Goal: Information Seeking & Learning: Learn about a topic

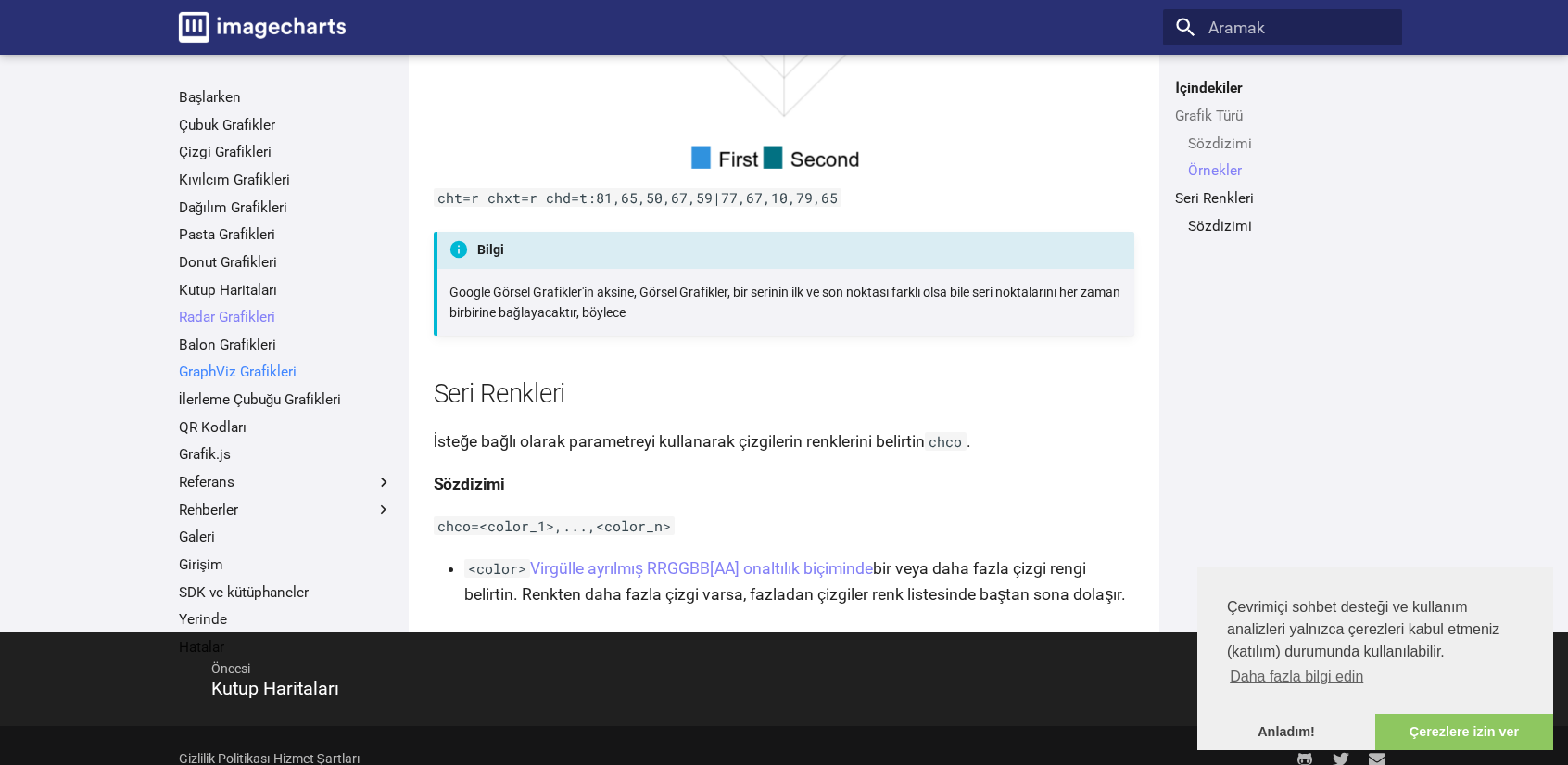
scroll to position [2166, 0]
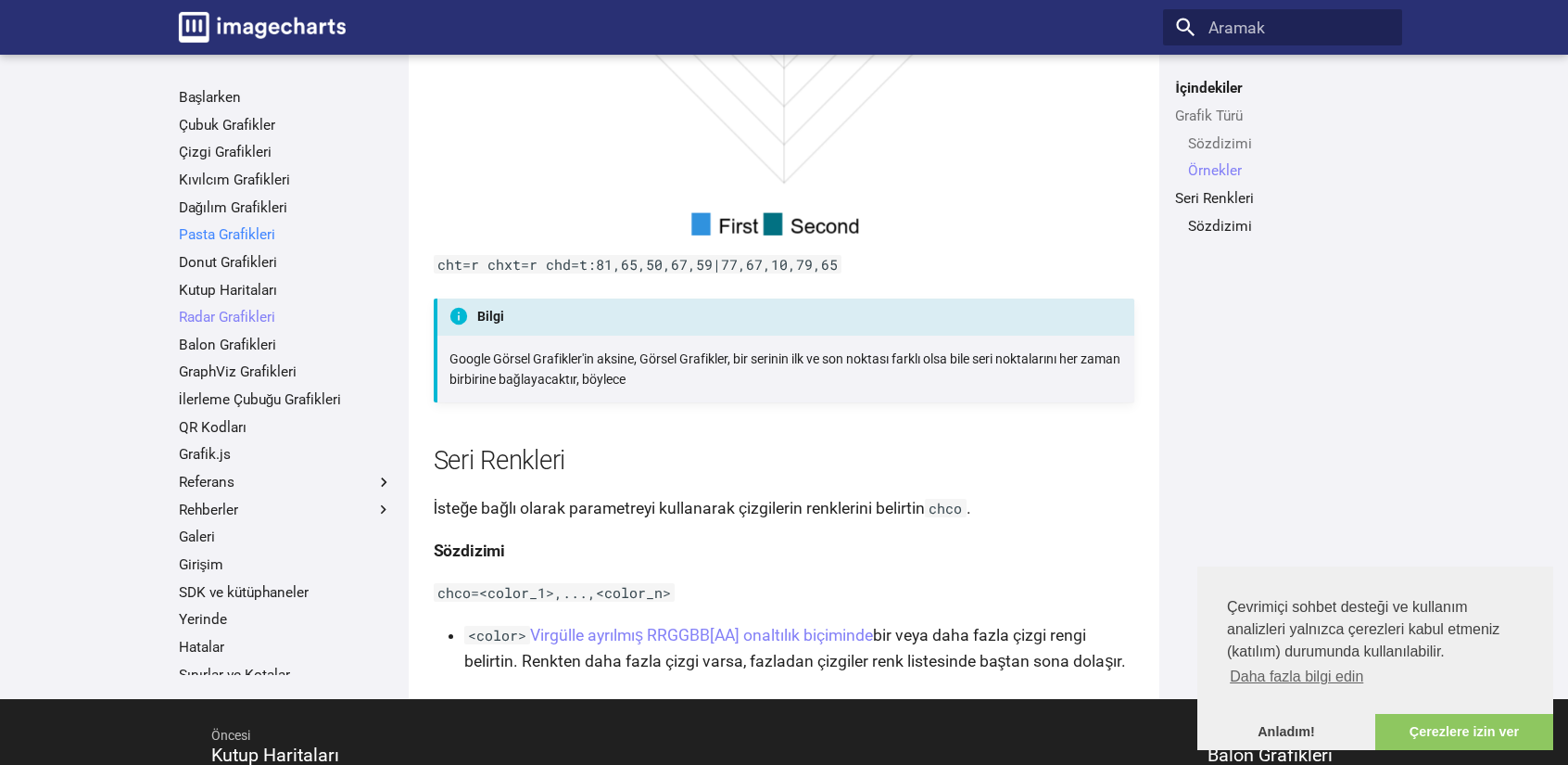
click at [232, 239] on font "Pasta Grafikleri" at bounding box center [227, 234] width 96 height 17
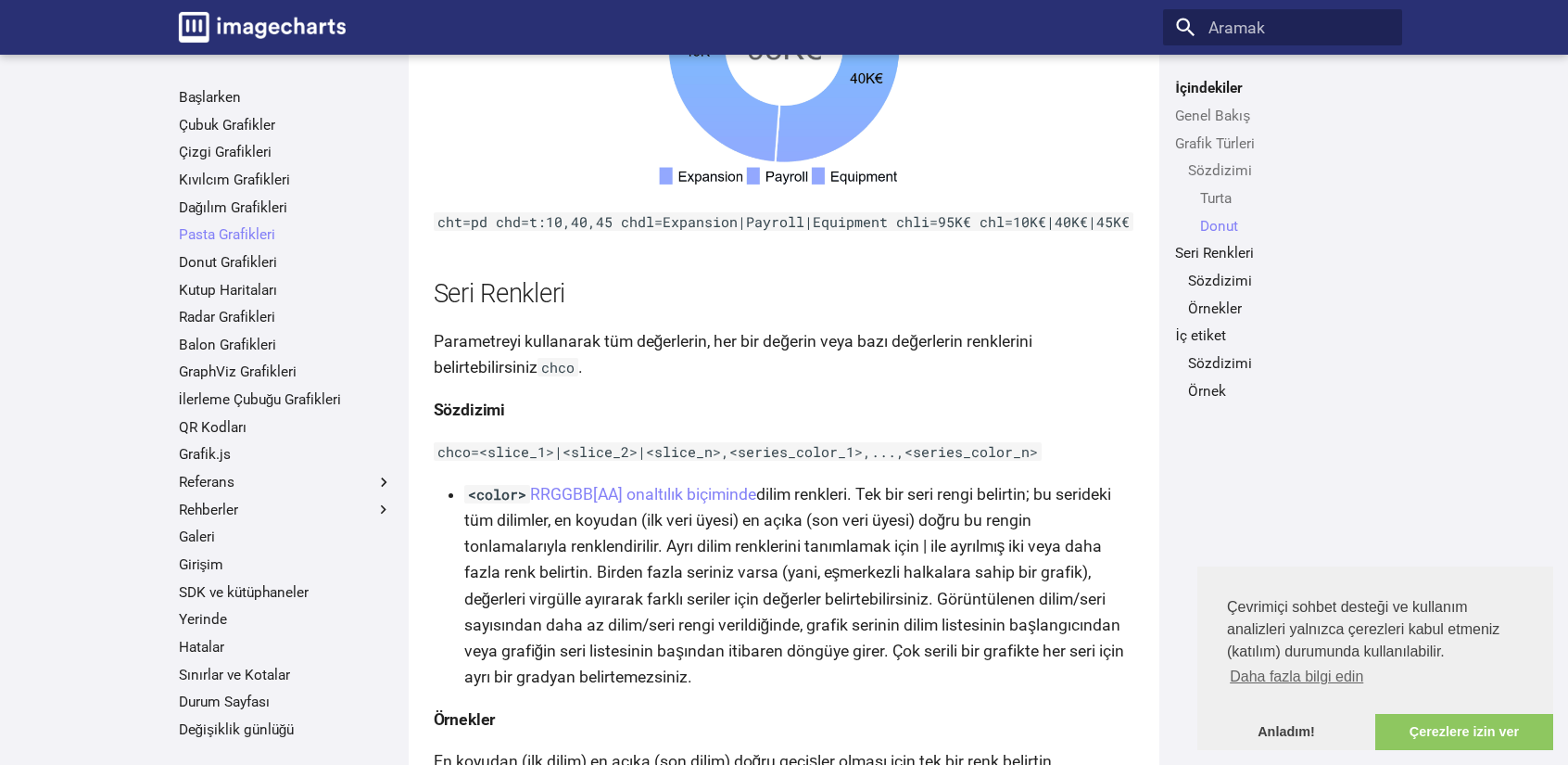
scroll to position [2914, 0]
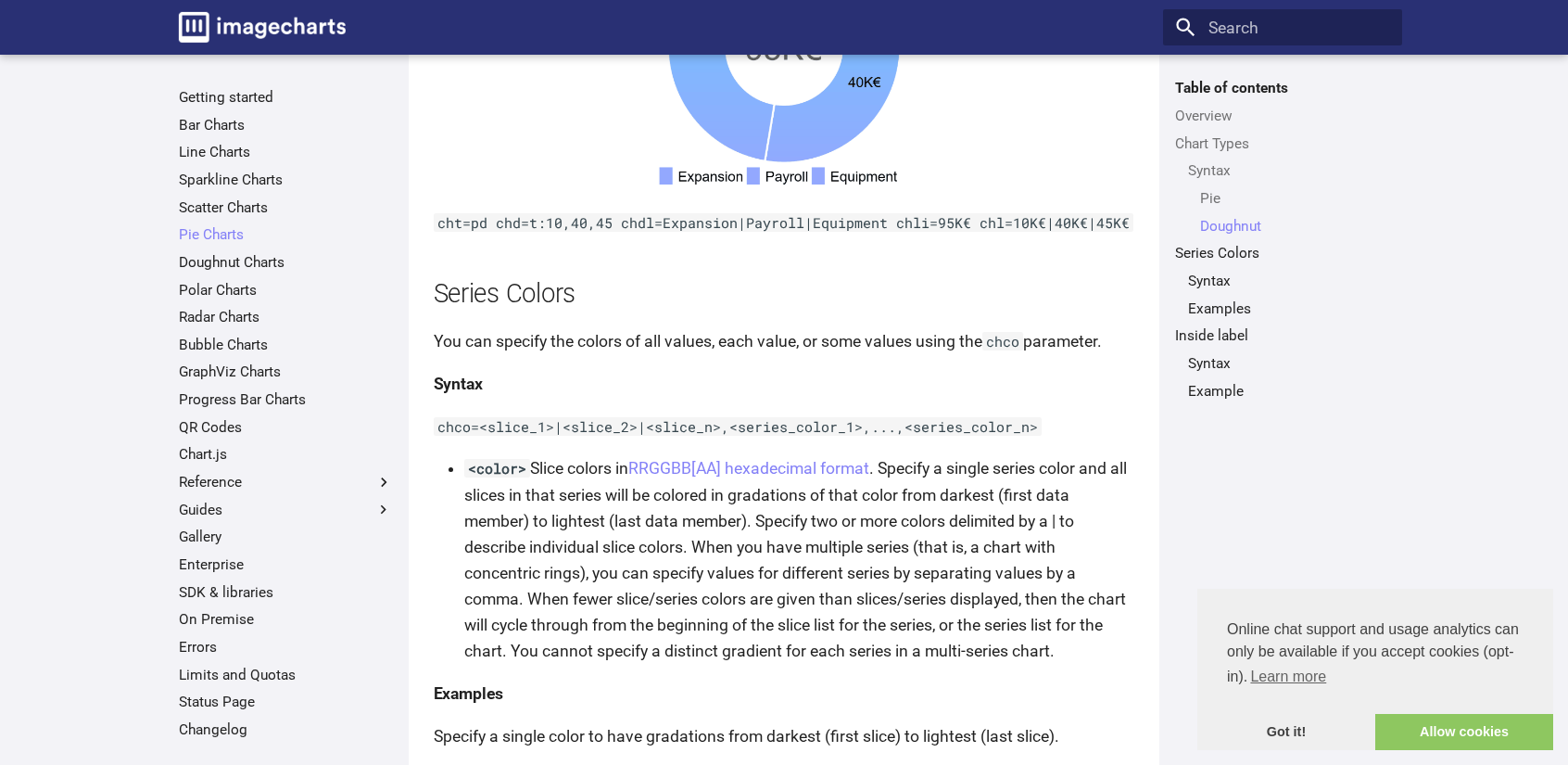
click at [811, 377] on h4 "Syntax" at bounding box center [784, 384] width 701 height 26
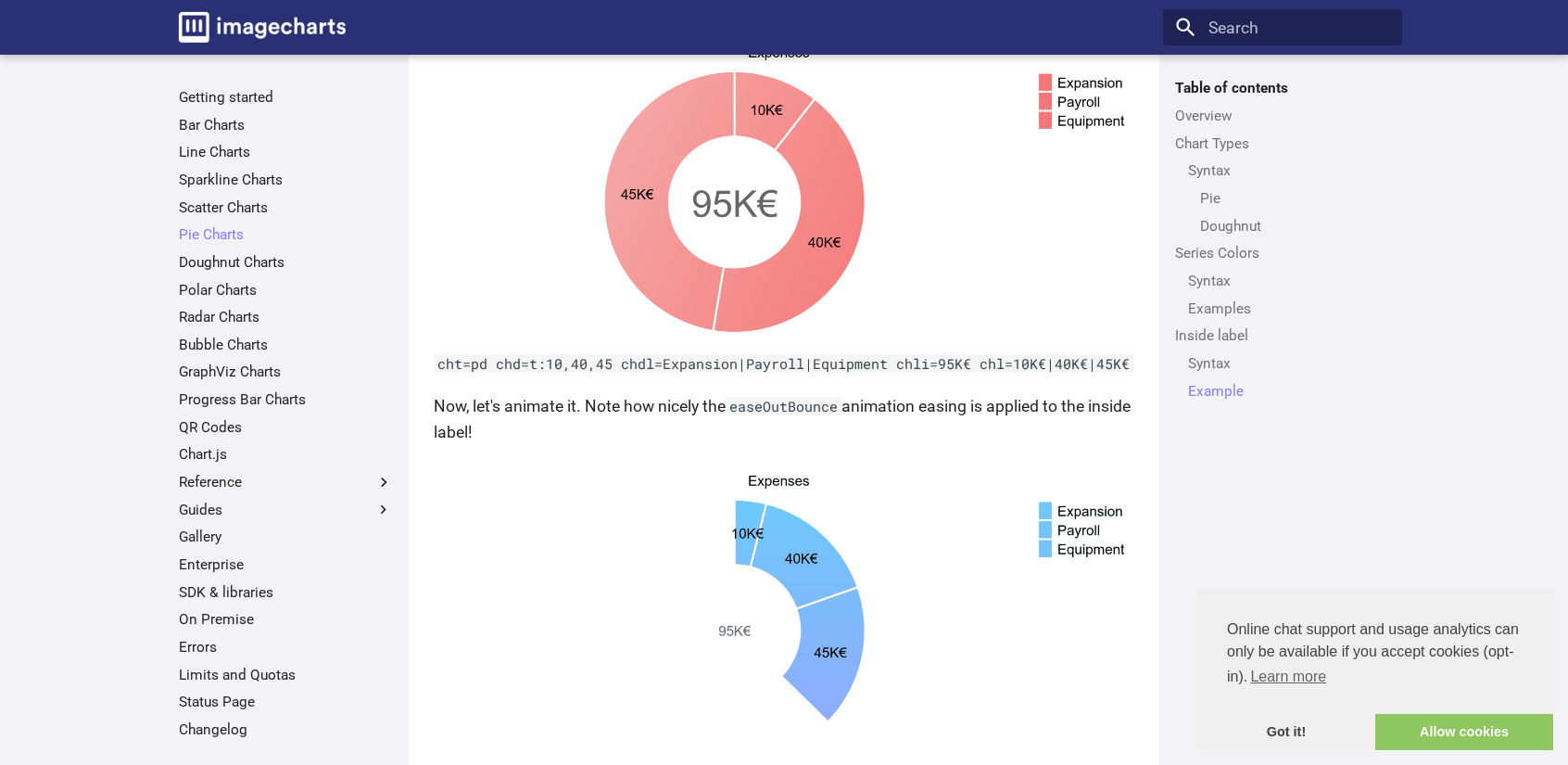
scroll to position [5564, 0]
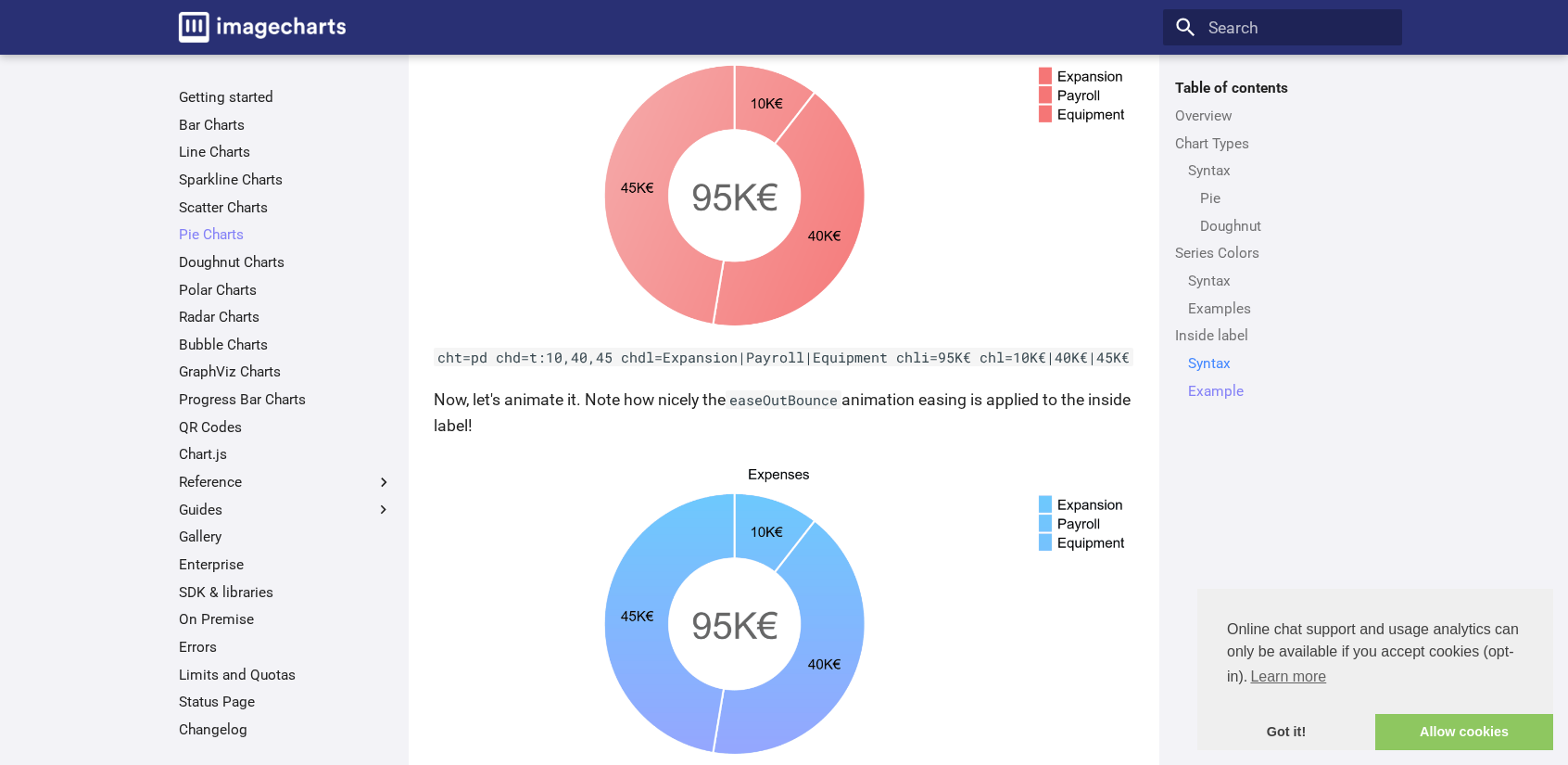
click at [1213, 355] on link "Syntax" at bounding box center [1288, 363] width 202 height 19
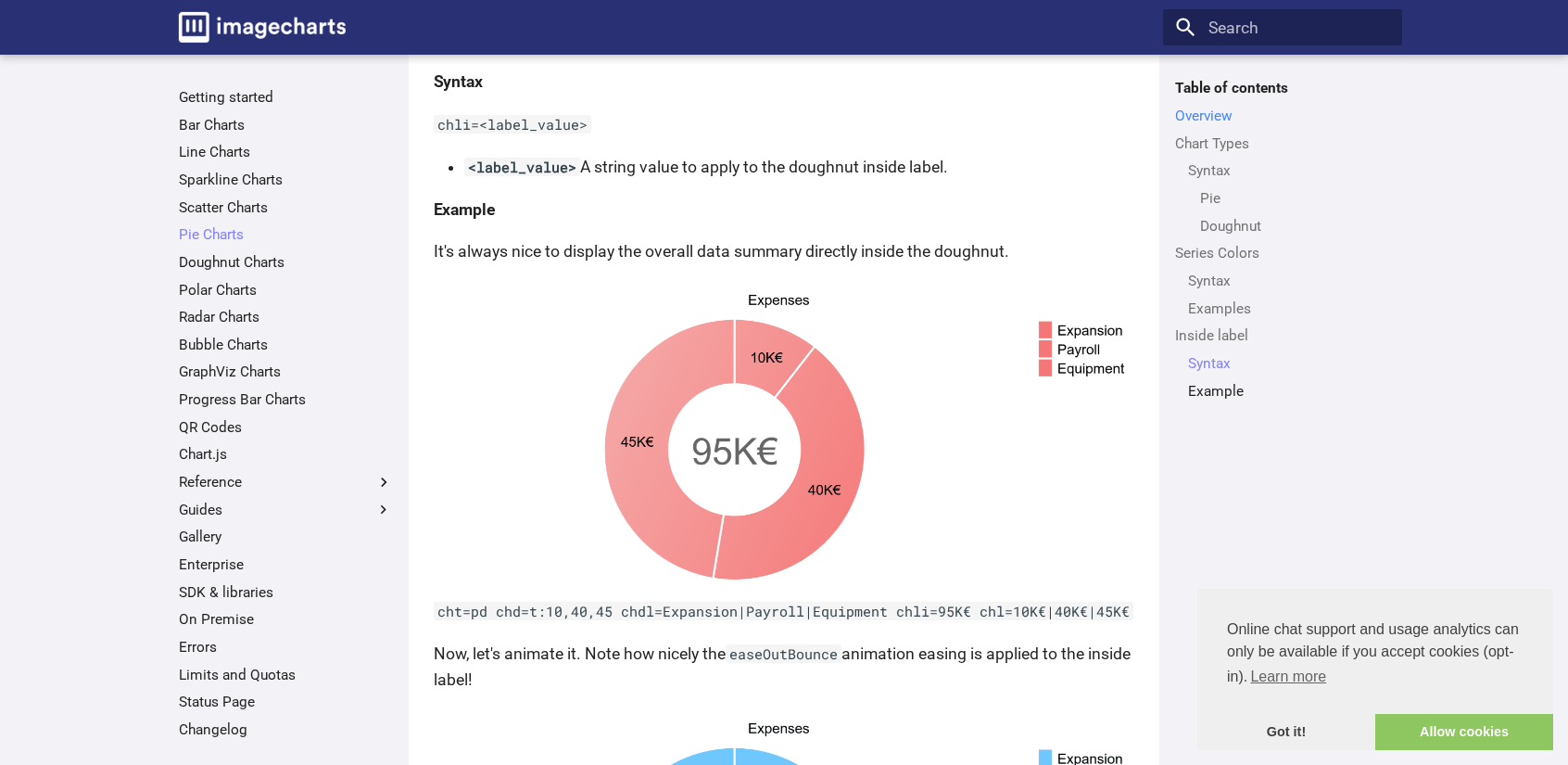
click at [1213, 112] on link "Overview" at bounding box center [1282, 115] width 214 height 19
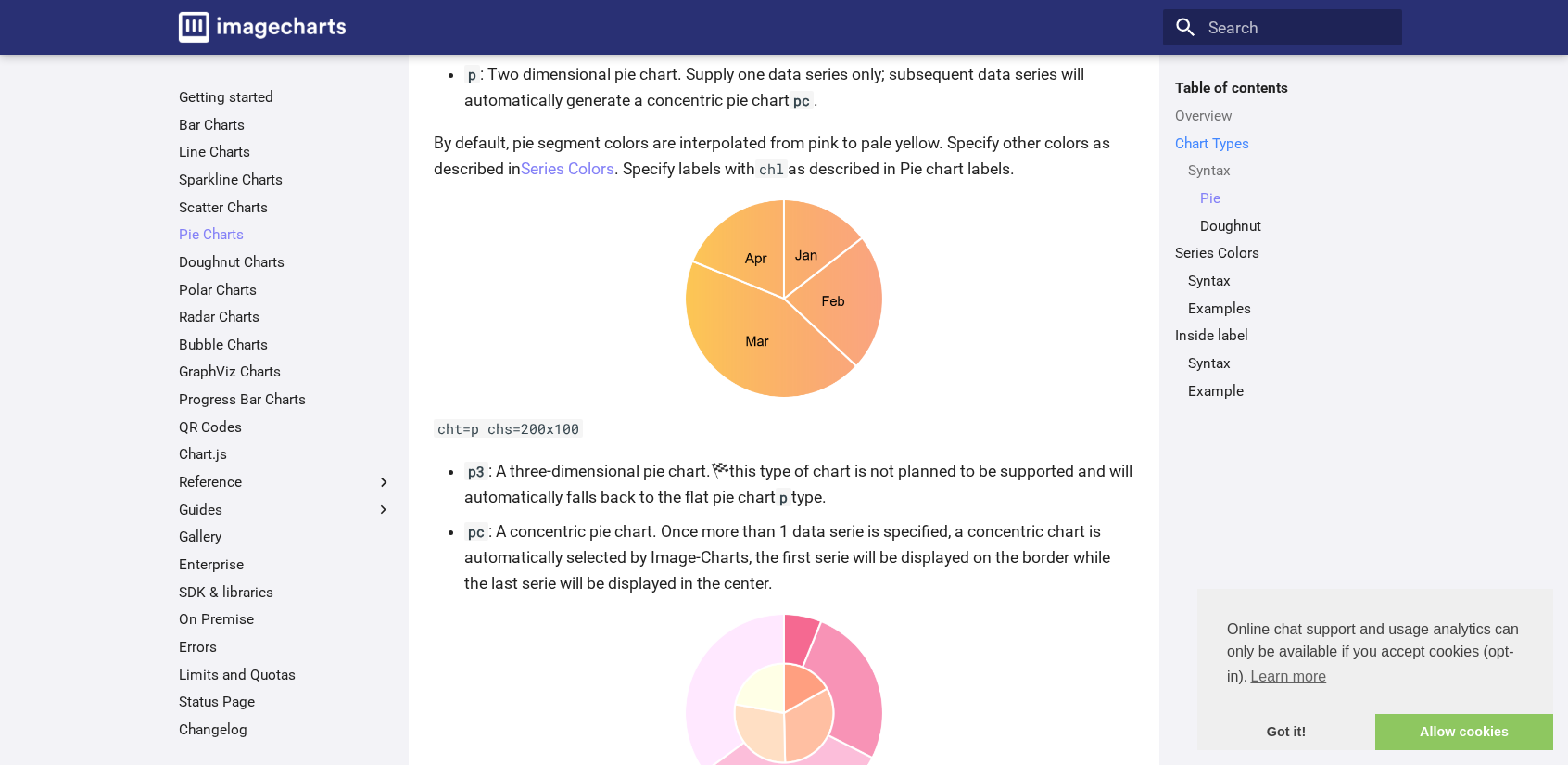
click at [1222, 135] on link "Chart Types" at bounding box center [1282, 143] width 214 height 19
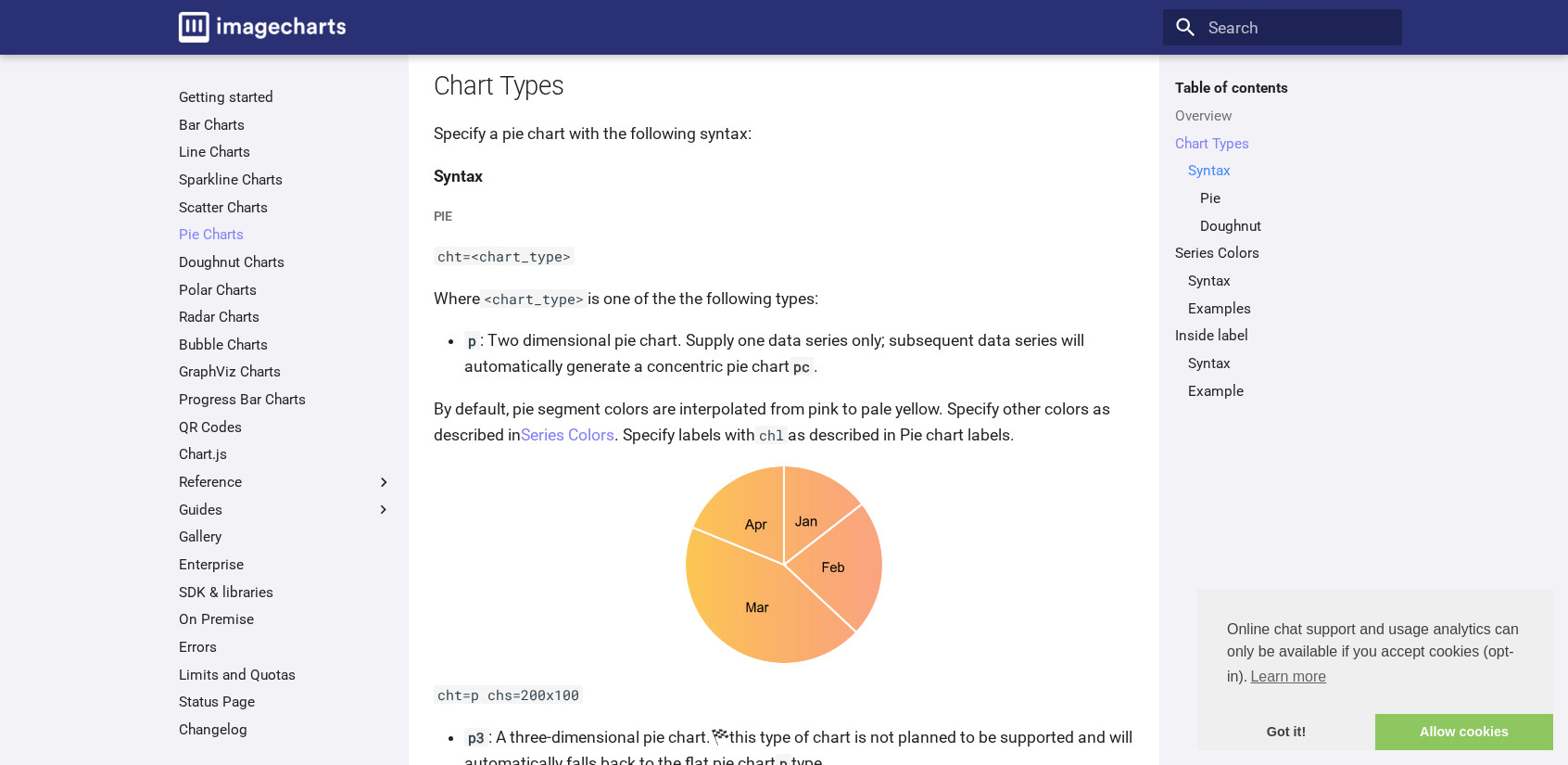
click at [1206, 165] on link "Syntax" at bounding box center [1288, 171] width 202 height 19
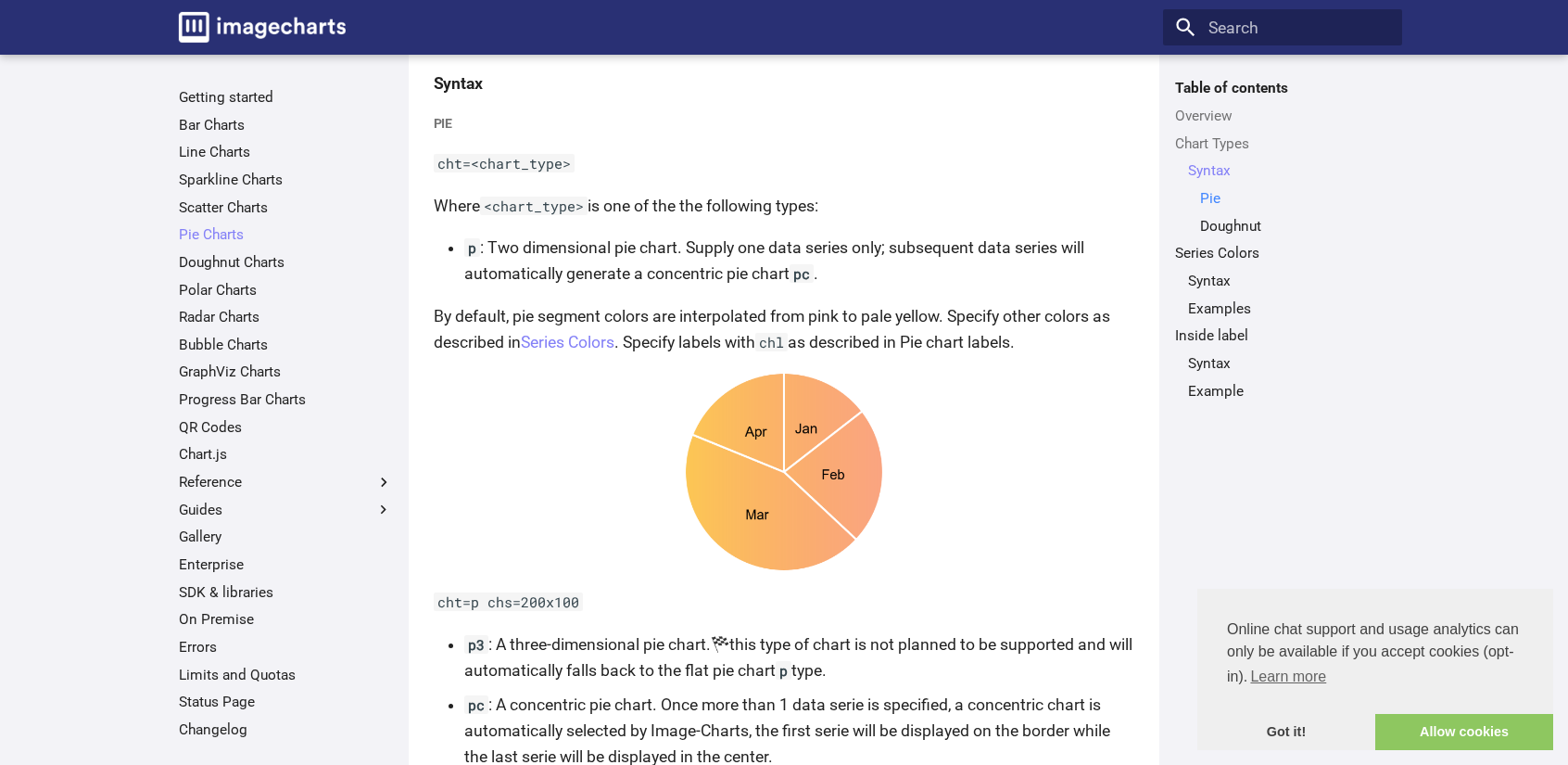
click at [1209, 199] on link "Pie" at bounding box center [1294, 198] width 190 height 19
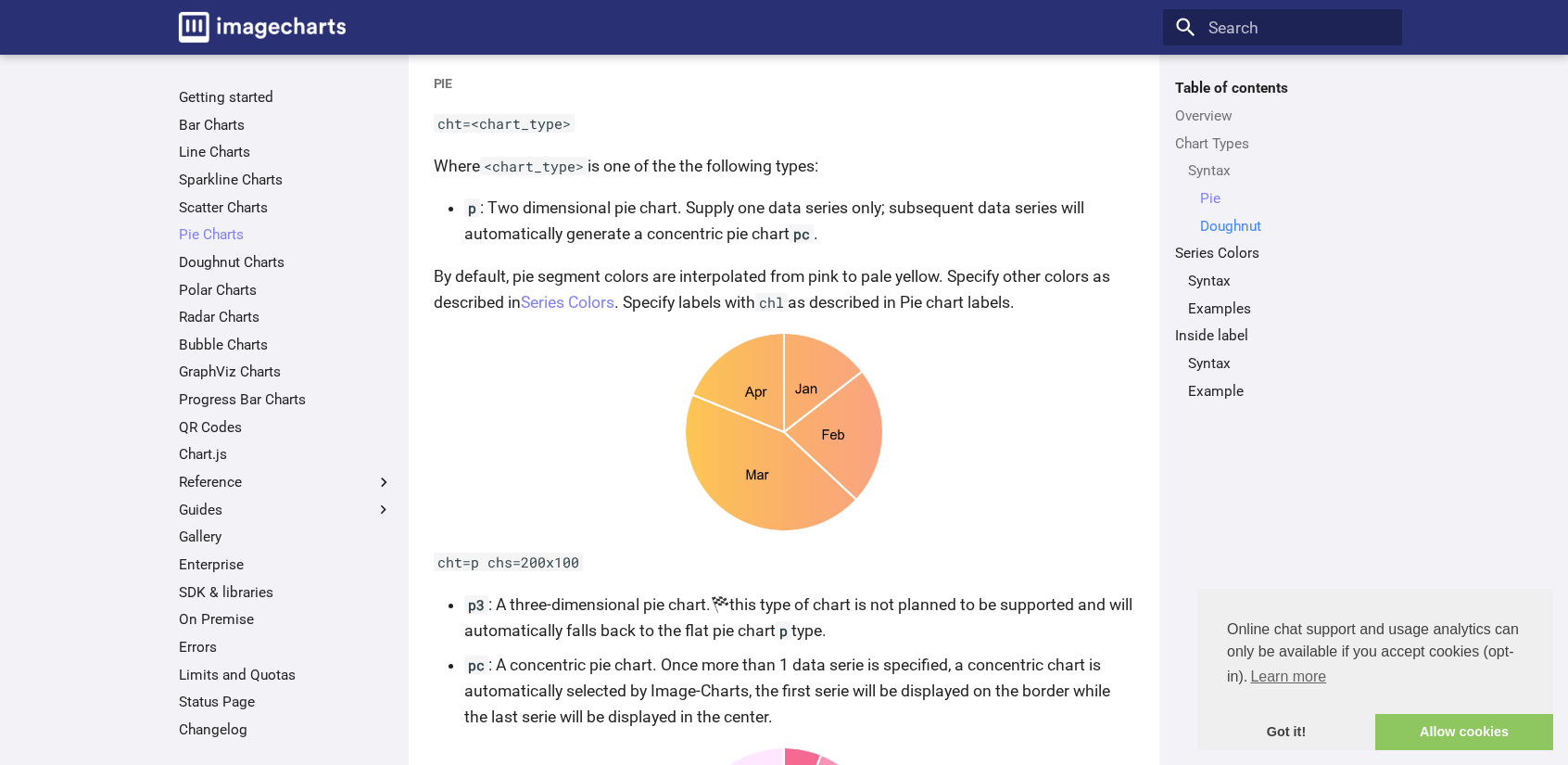
click at [1208, 224] on link "Doughnut" at bounding box center [1294, 226] width 190 height 19
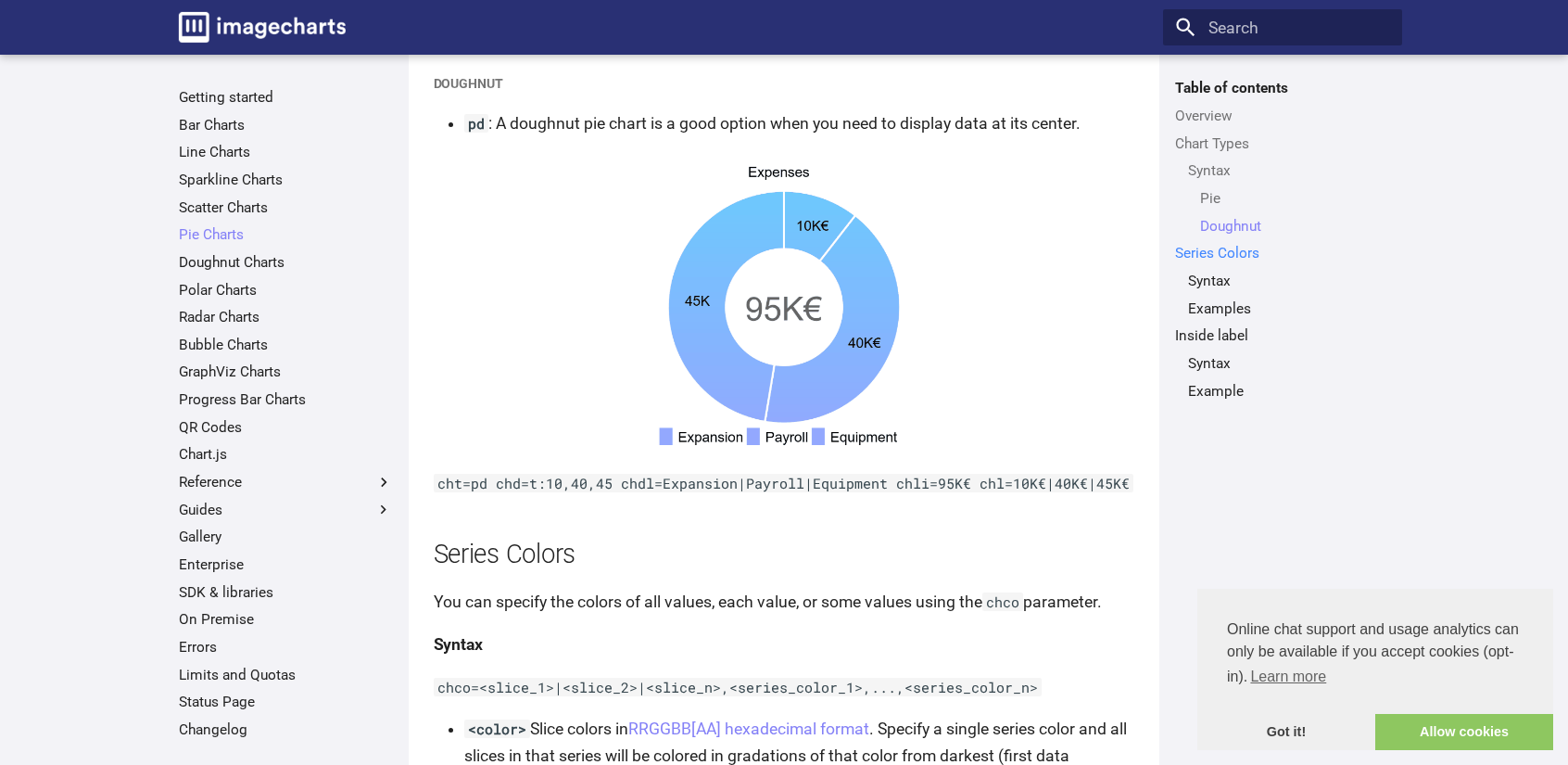
click at [1216, 255] on link "Series Colors" at bounding box center [1282, 252] width 214 height 19
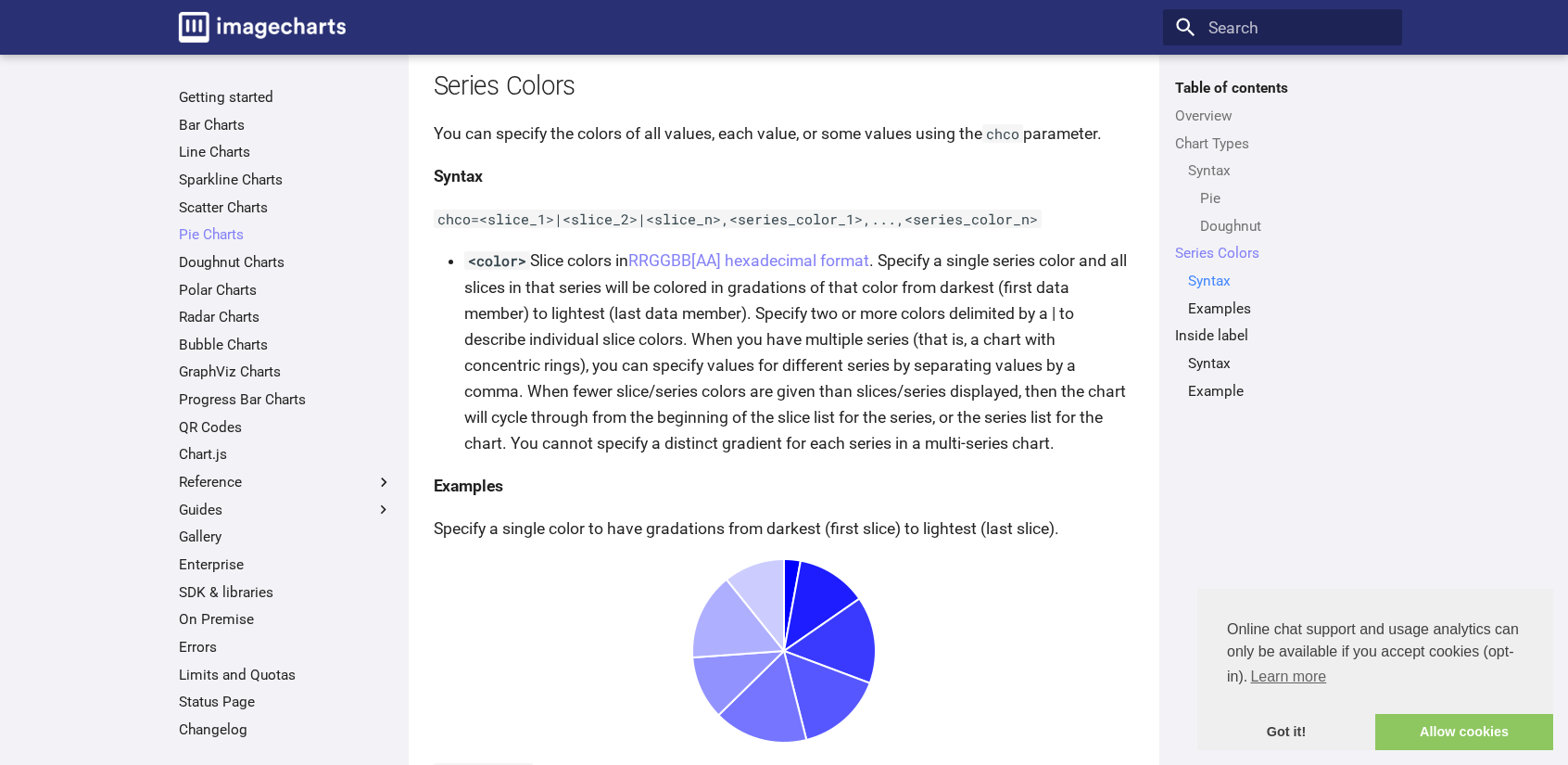
click at [1215, 275] on link "Syntax" at bounding box center [1288, 281] width 202 height 19
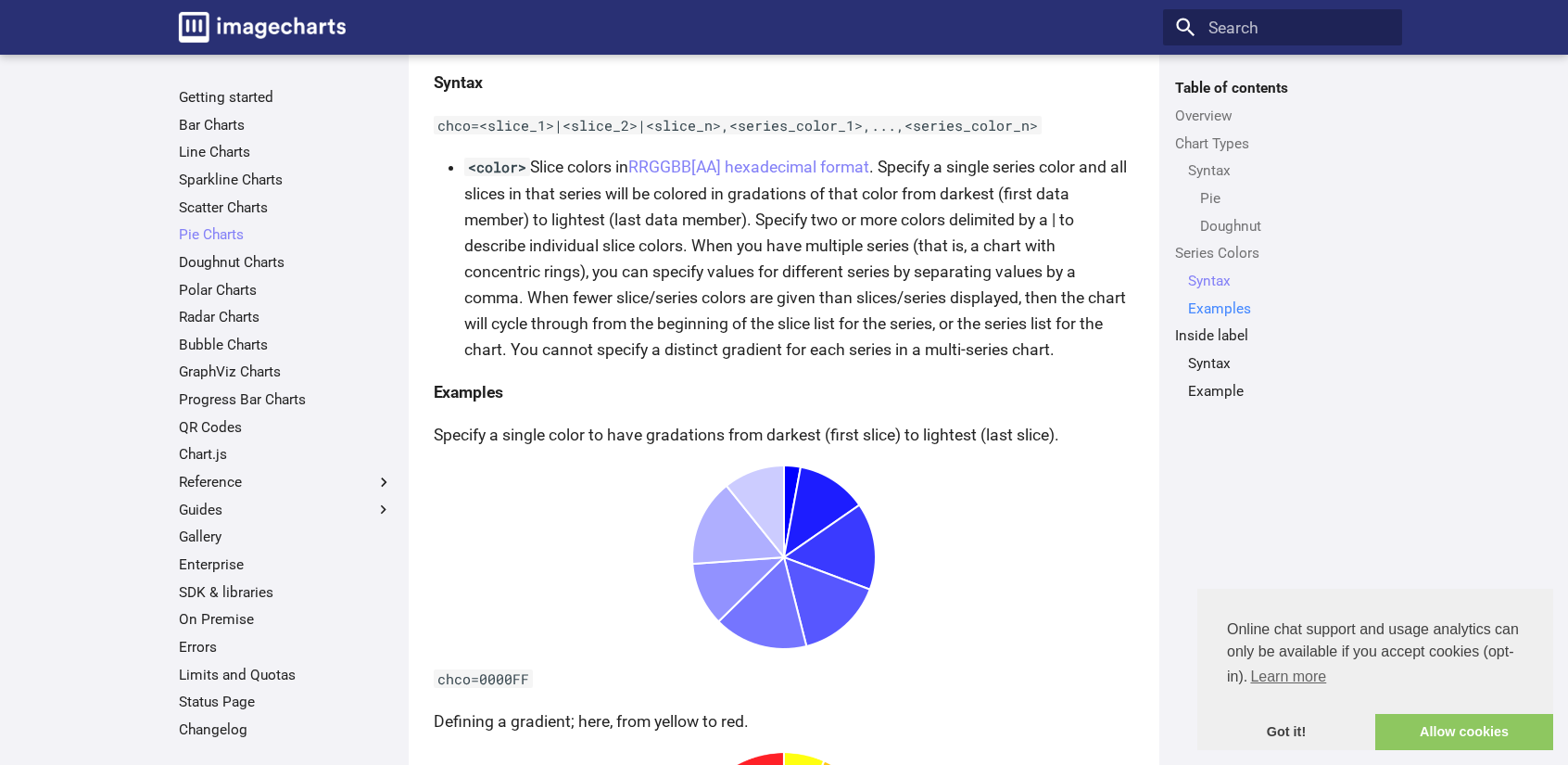
click at [1217, 305] on link "Examples" at bounding box center [1288, 308] width 202 height 19
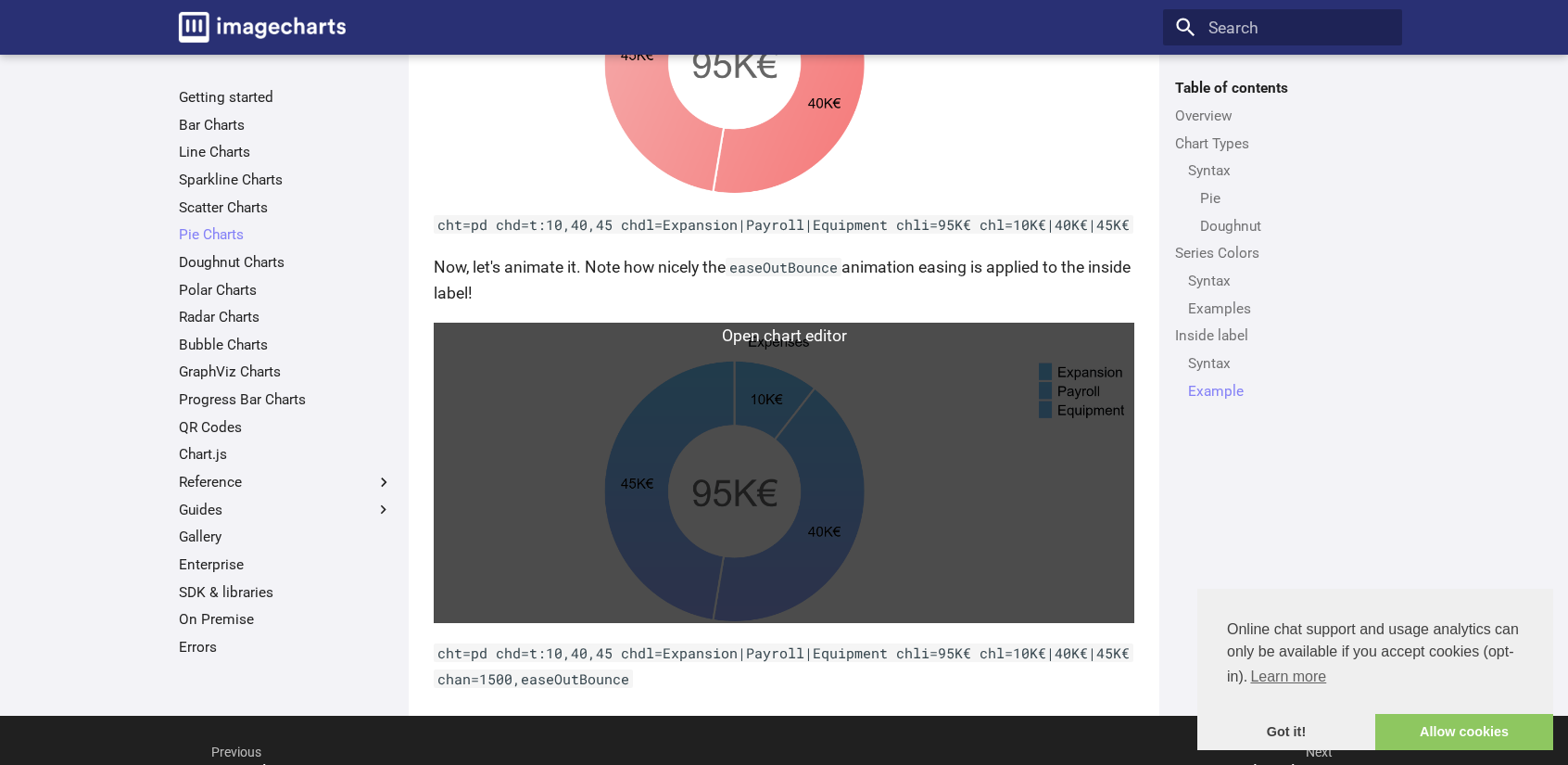
scroll to position [5807, 0]
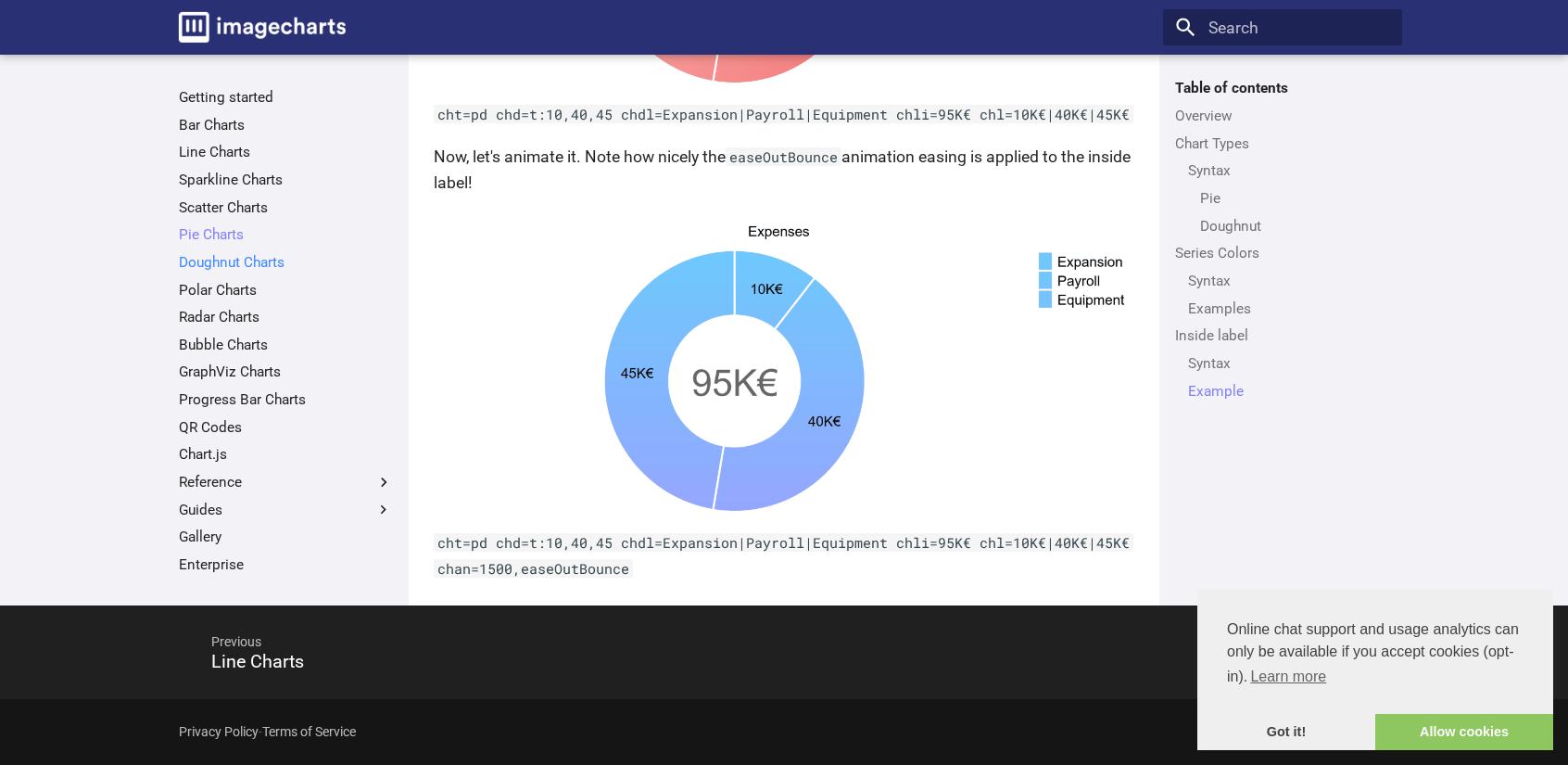
click at [213, 262] on link "Doughnut Charts" at bounding box center [286, 262] width 214 height 19
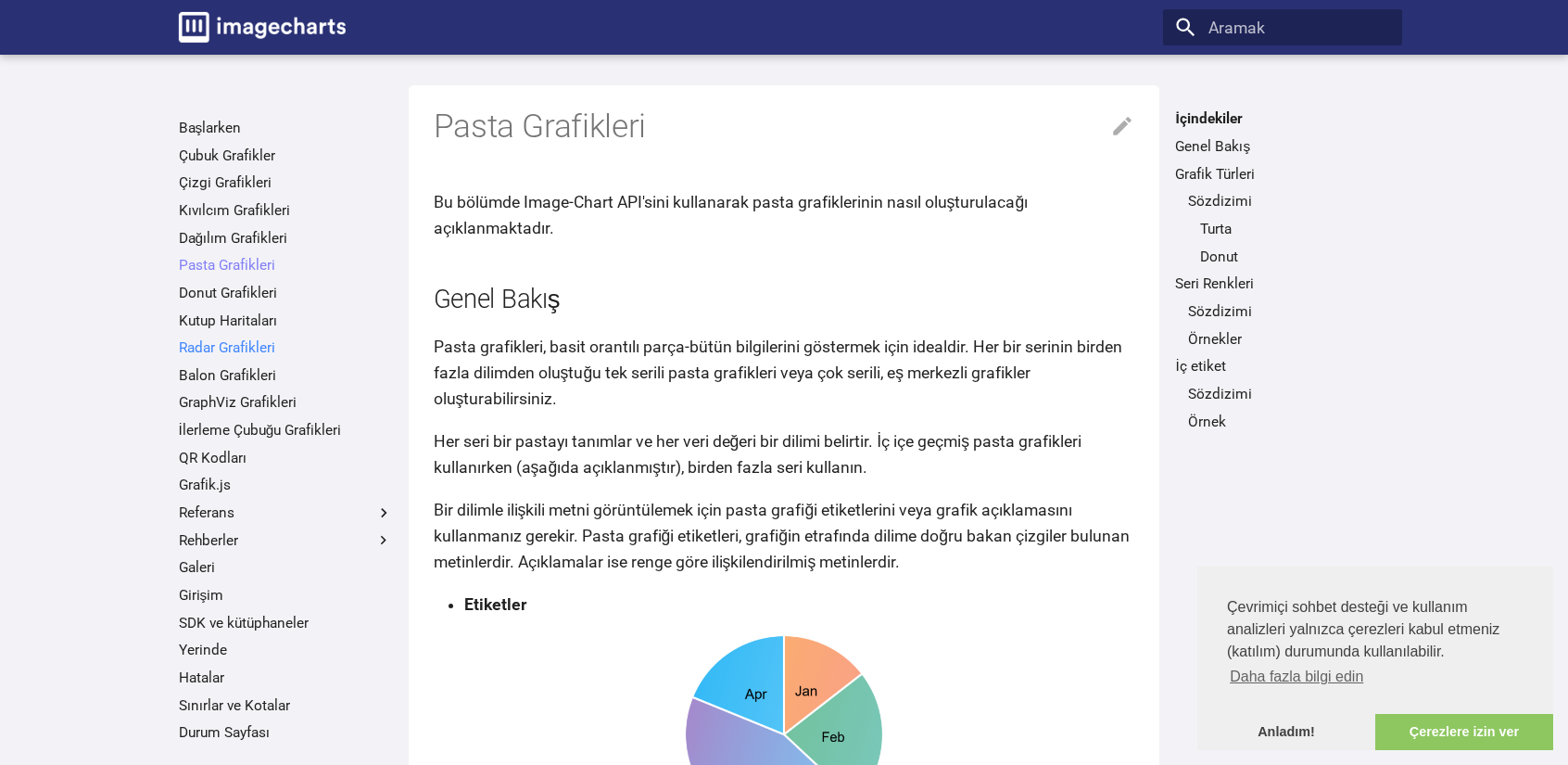
click at [240, 344] on font "Radar Grafikleri" at bounding box center [227, 347] width 96 height 17
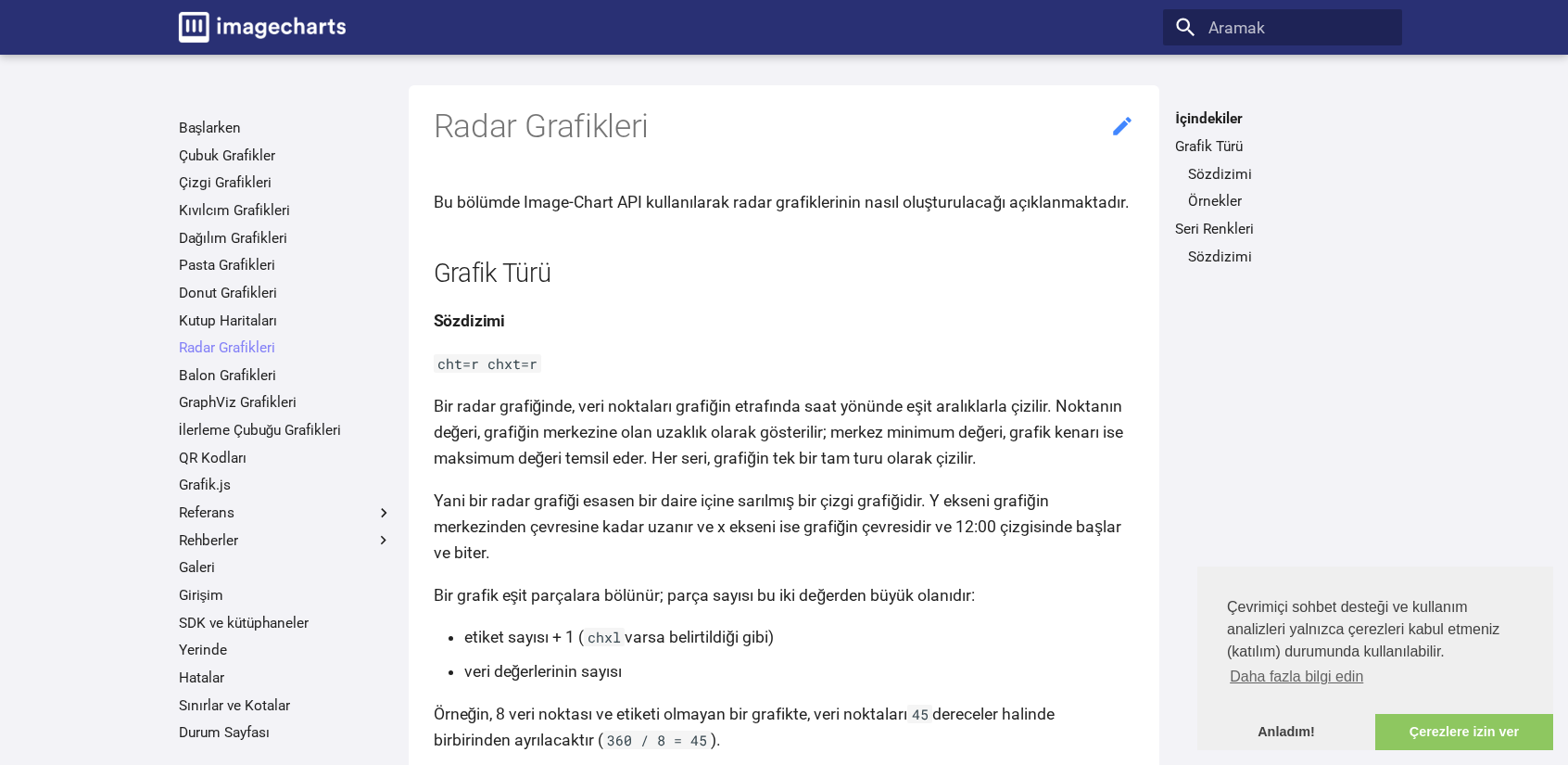
click at [1123, 132] on icon at bounding box center [1122, 126] width 24 height 24
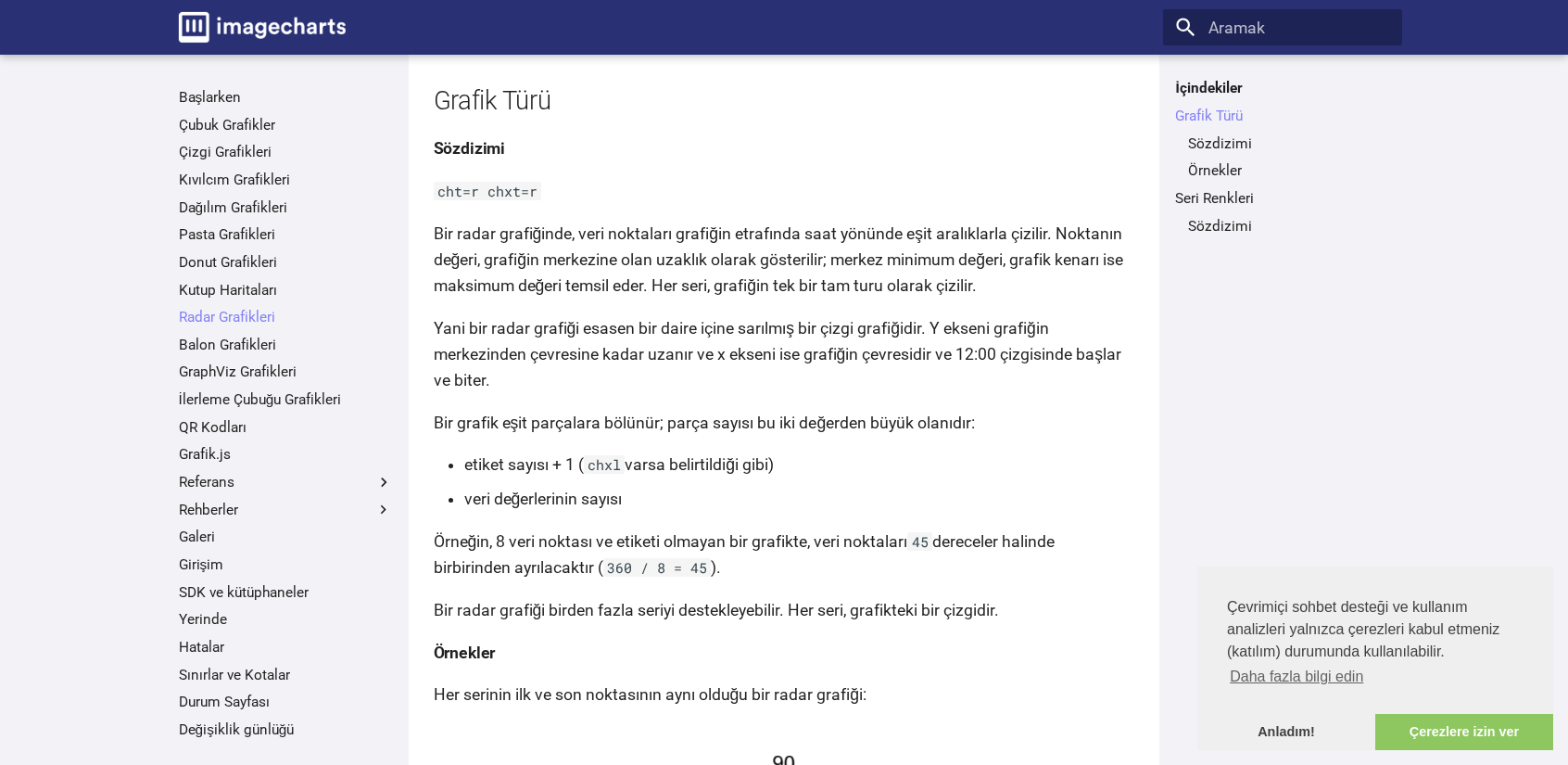
scroll to position [185, 0]
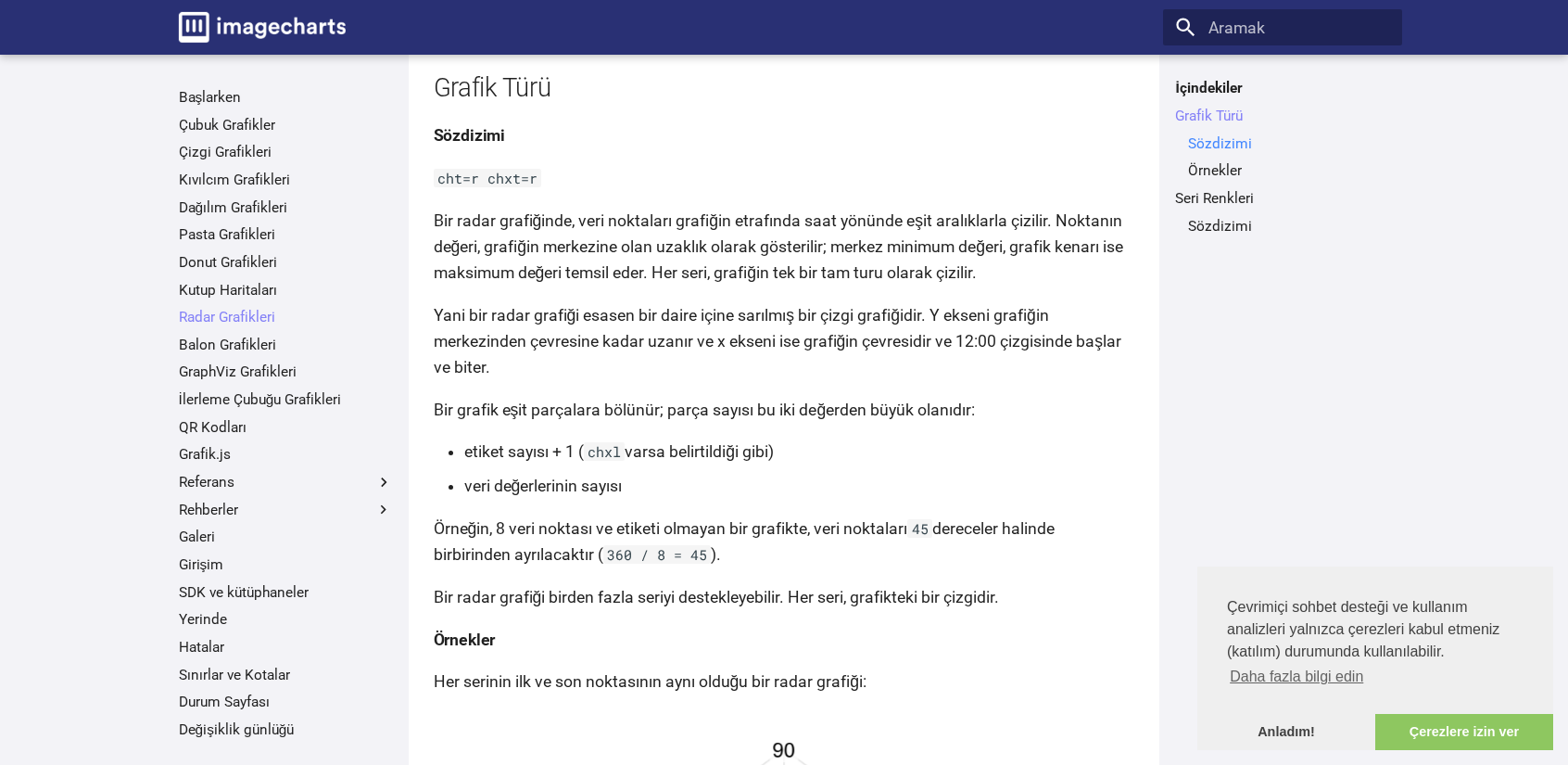
click at [1237, 135] on font "Sözdizimi" at bounding box center [1220, 143] width 64 height 17
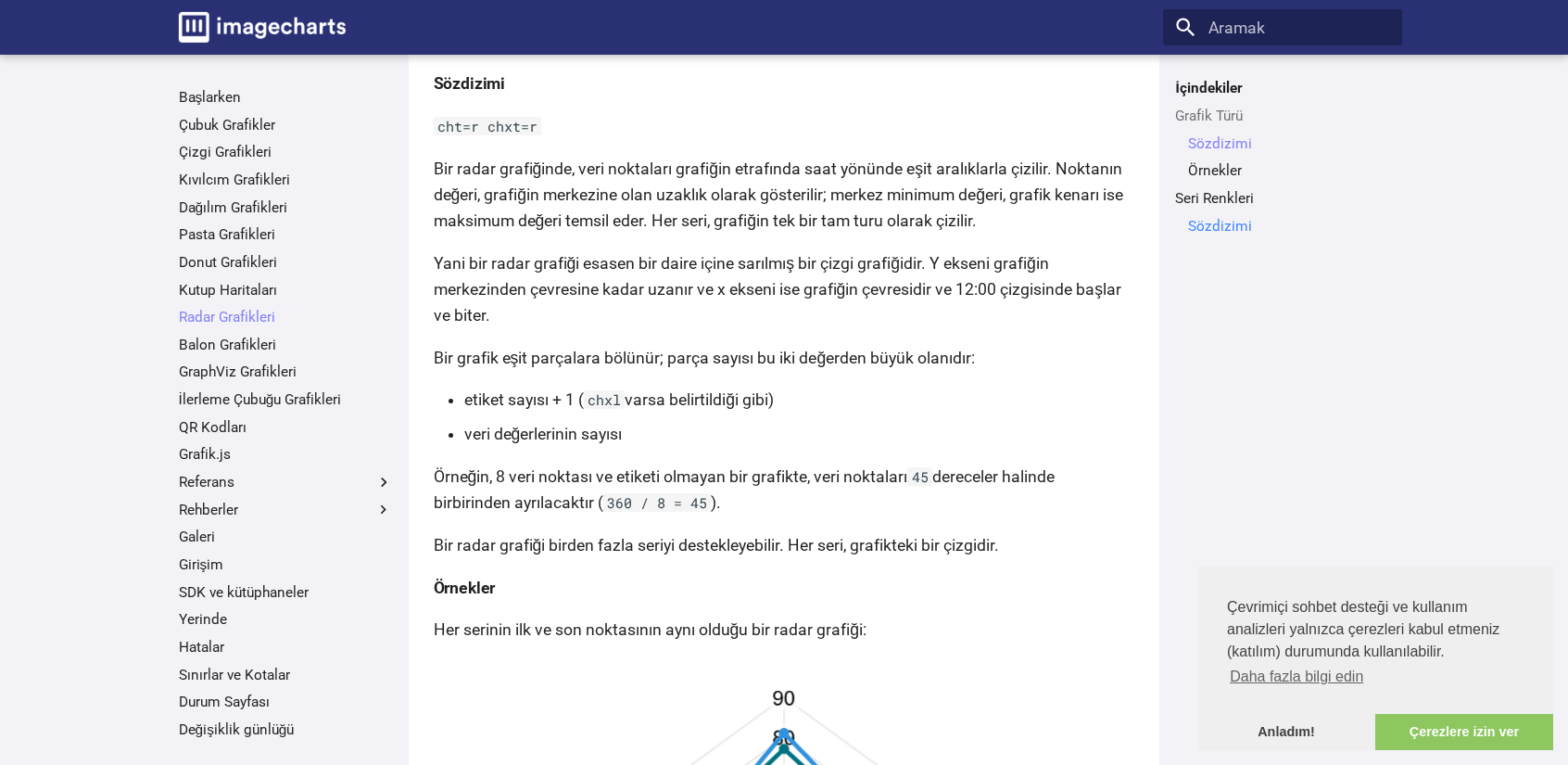
click at [1215, 226] on font "Sözdizimi" at bounding box center [1220, 226] width 64 height 17
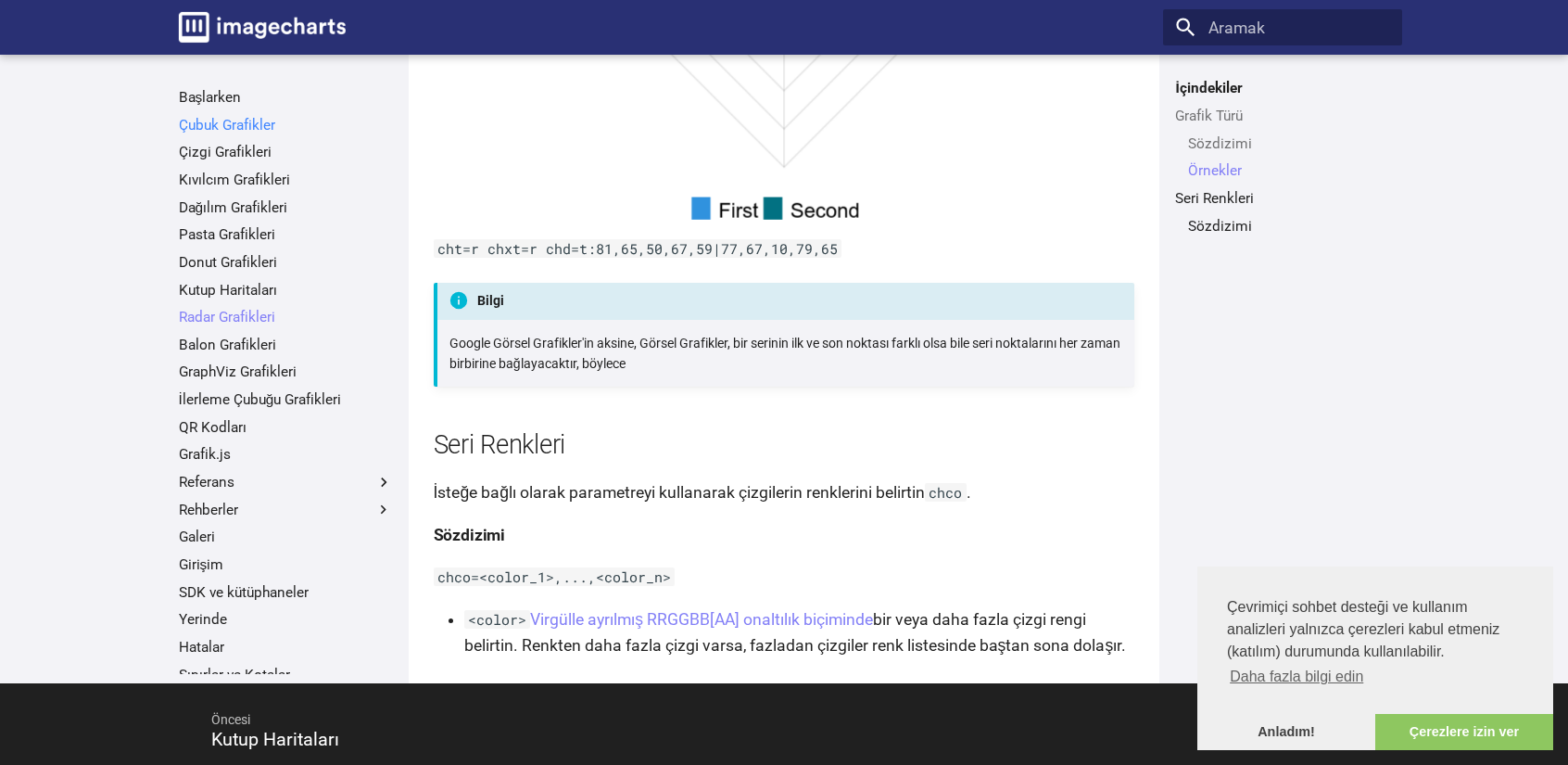
scroll to position [2166, 0]
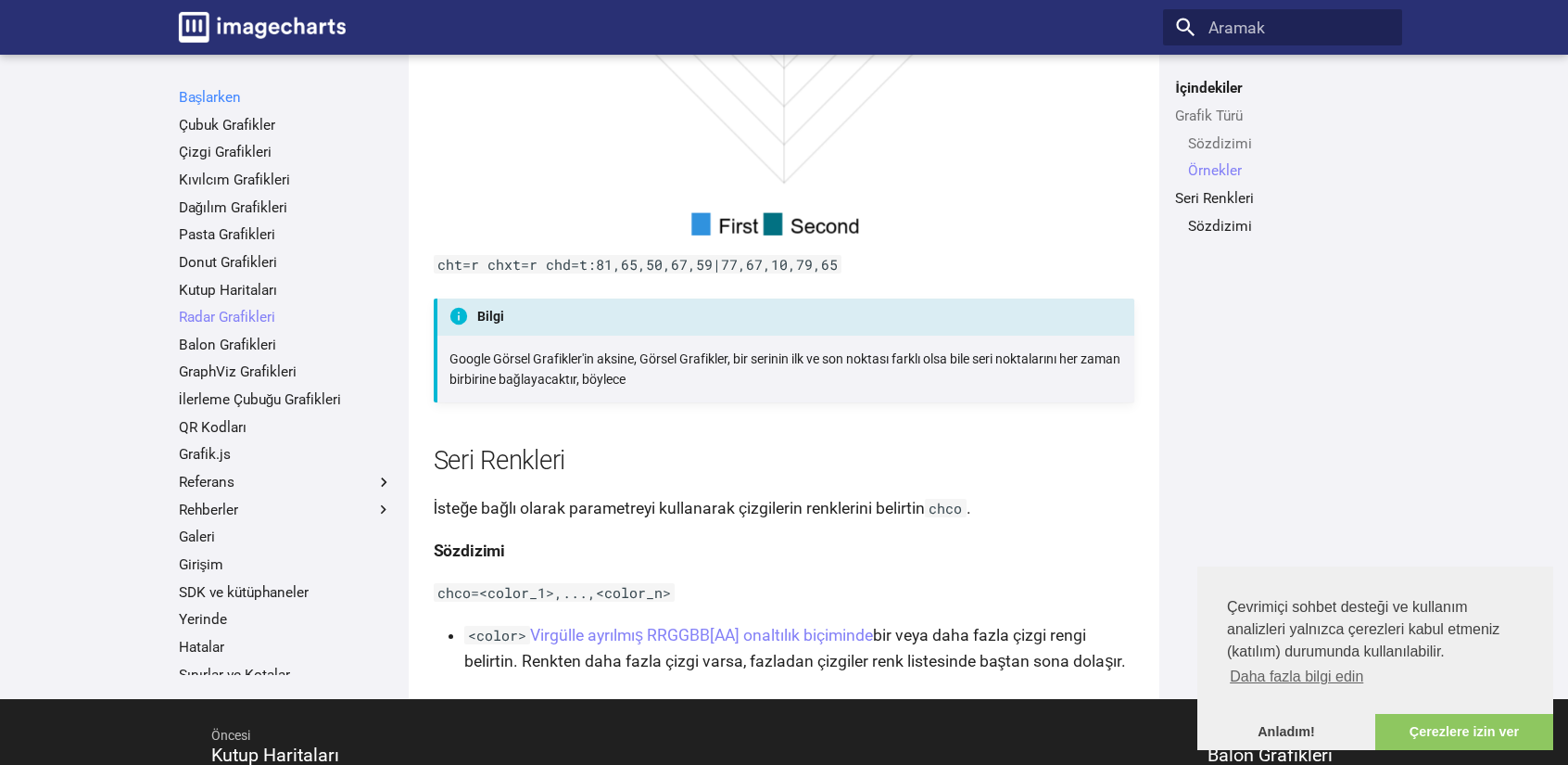
click at [209, 89] on font "Başlarken" at bounding box center [210, 96] width 63 height 17
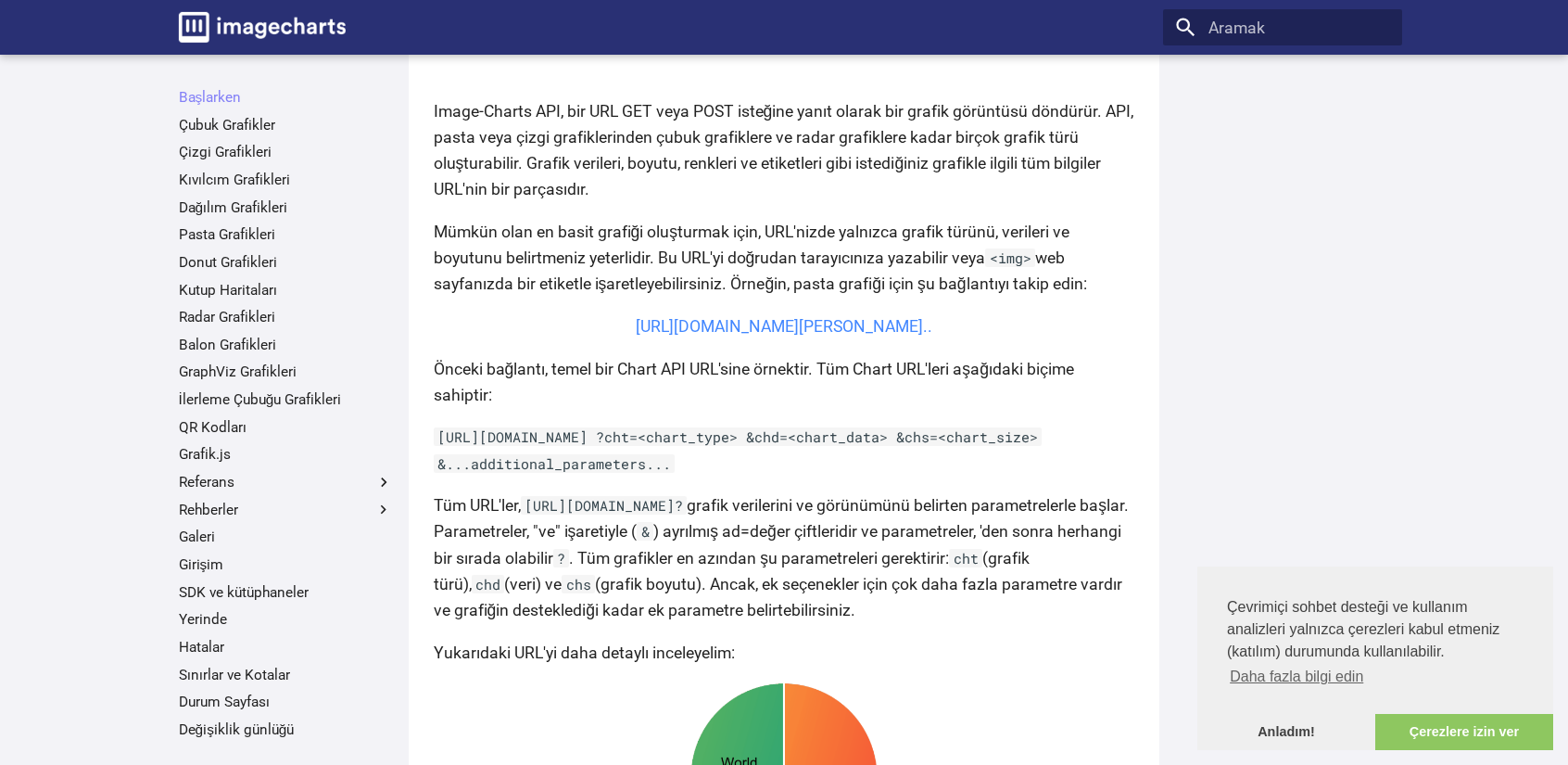
scroll to position [464, 0]
click at [236, 322] on font "Radar Grafikleri" at bounding box center [227, 317] width 96 height 17
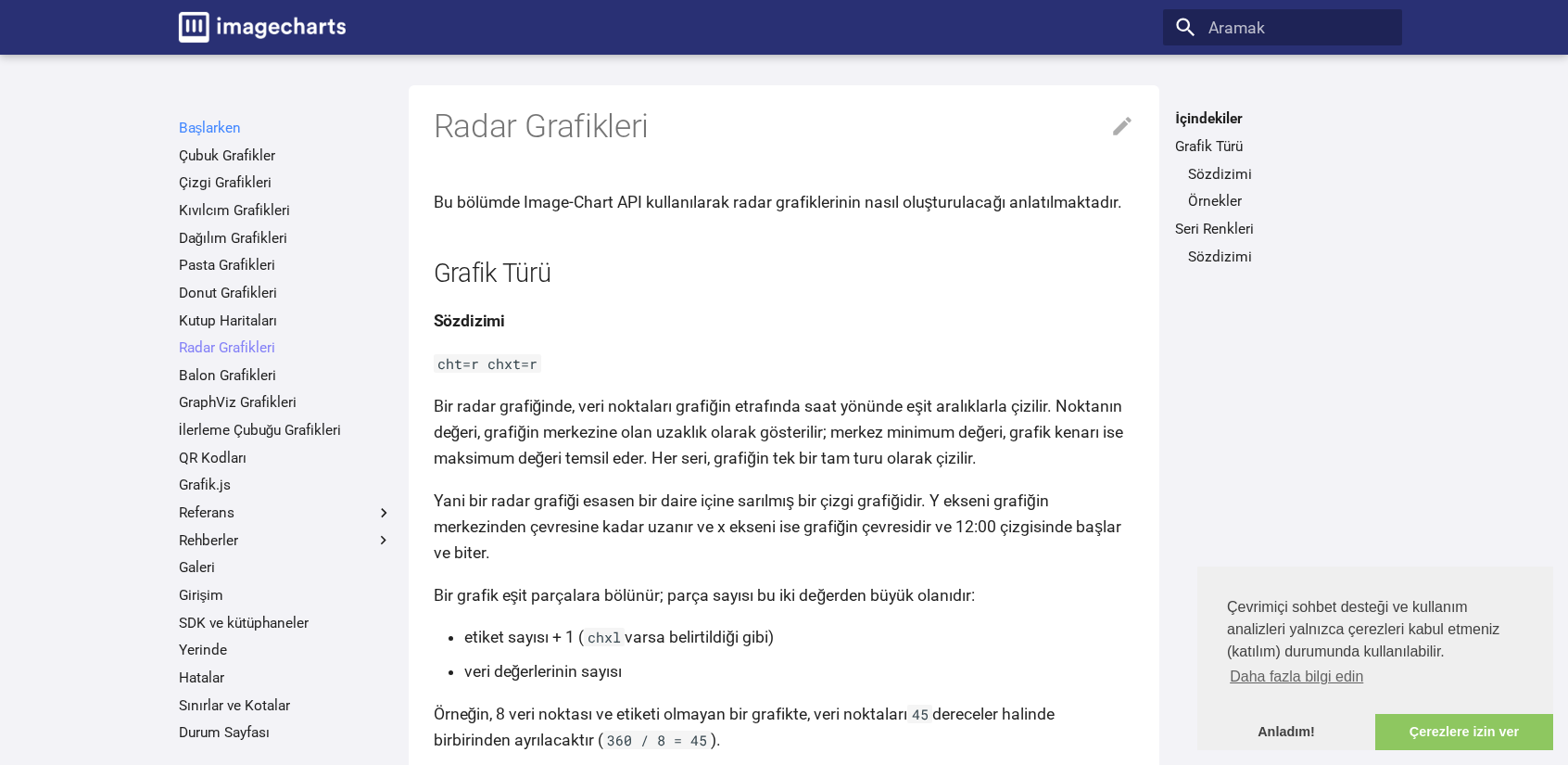
click at [213, 122] on font "Başlarken" at bounding box center [210, 128] width 63 height 17
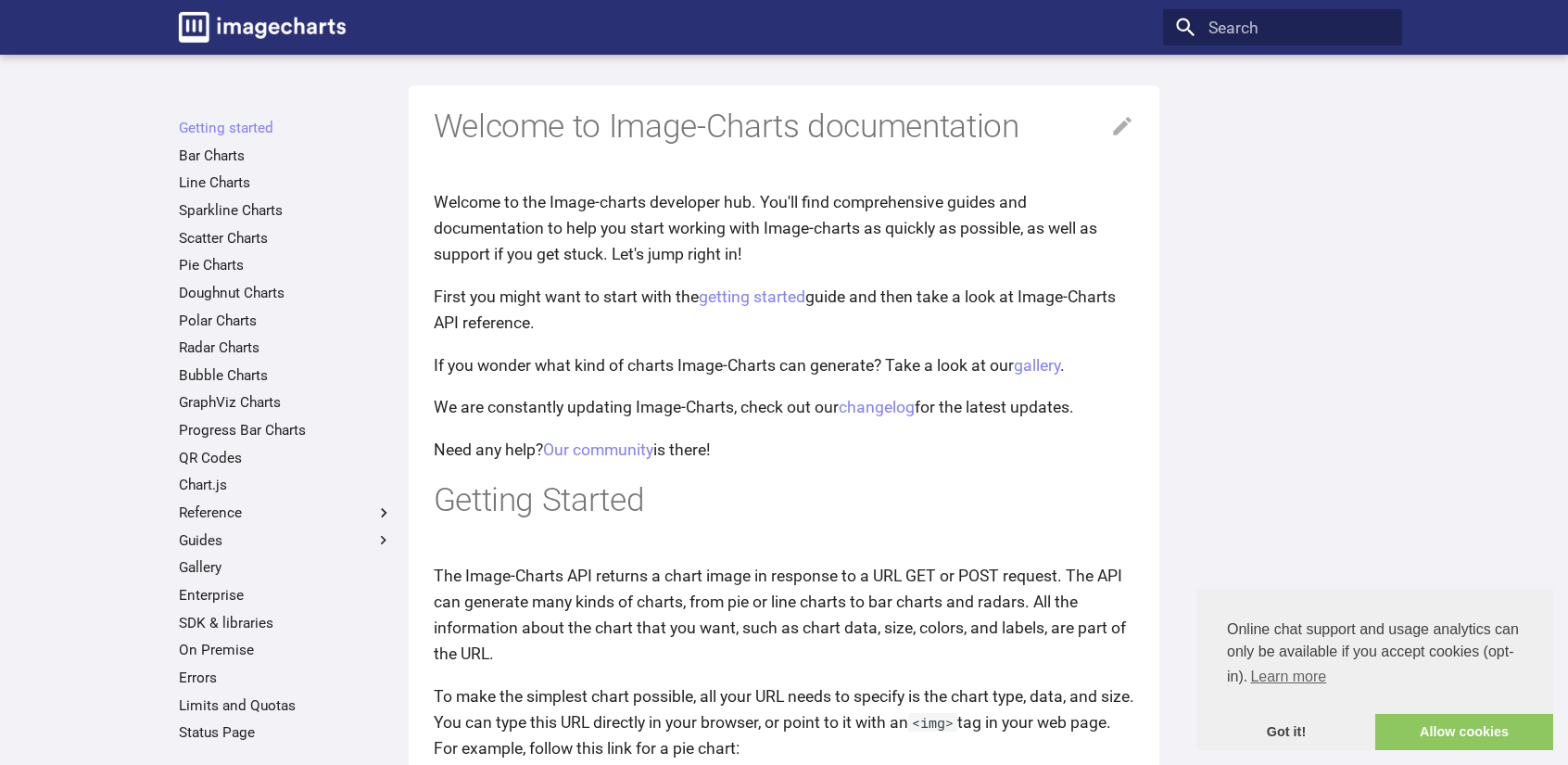
click at [767, 488] on h1 "Getting Started" at bounding box center [784, 501] width 701 height 43
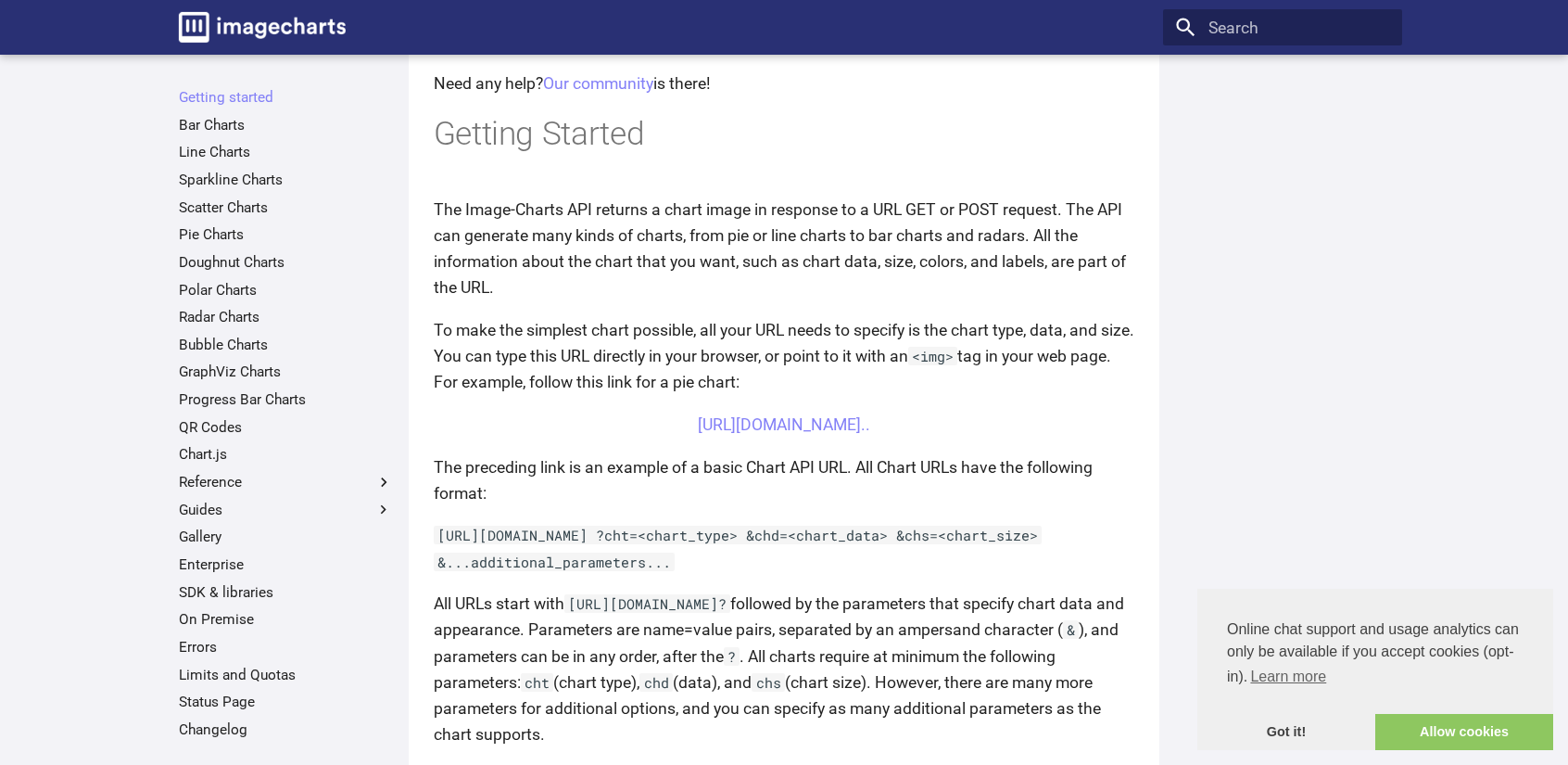
scroll to position [371, 0]
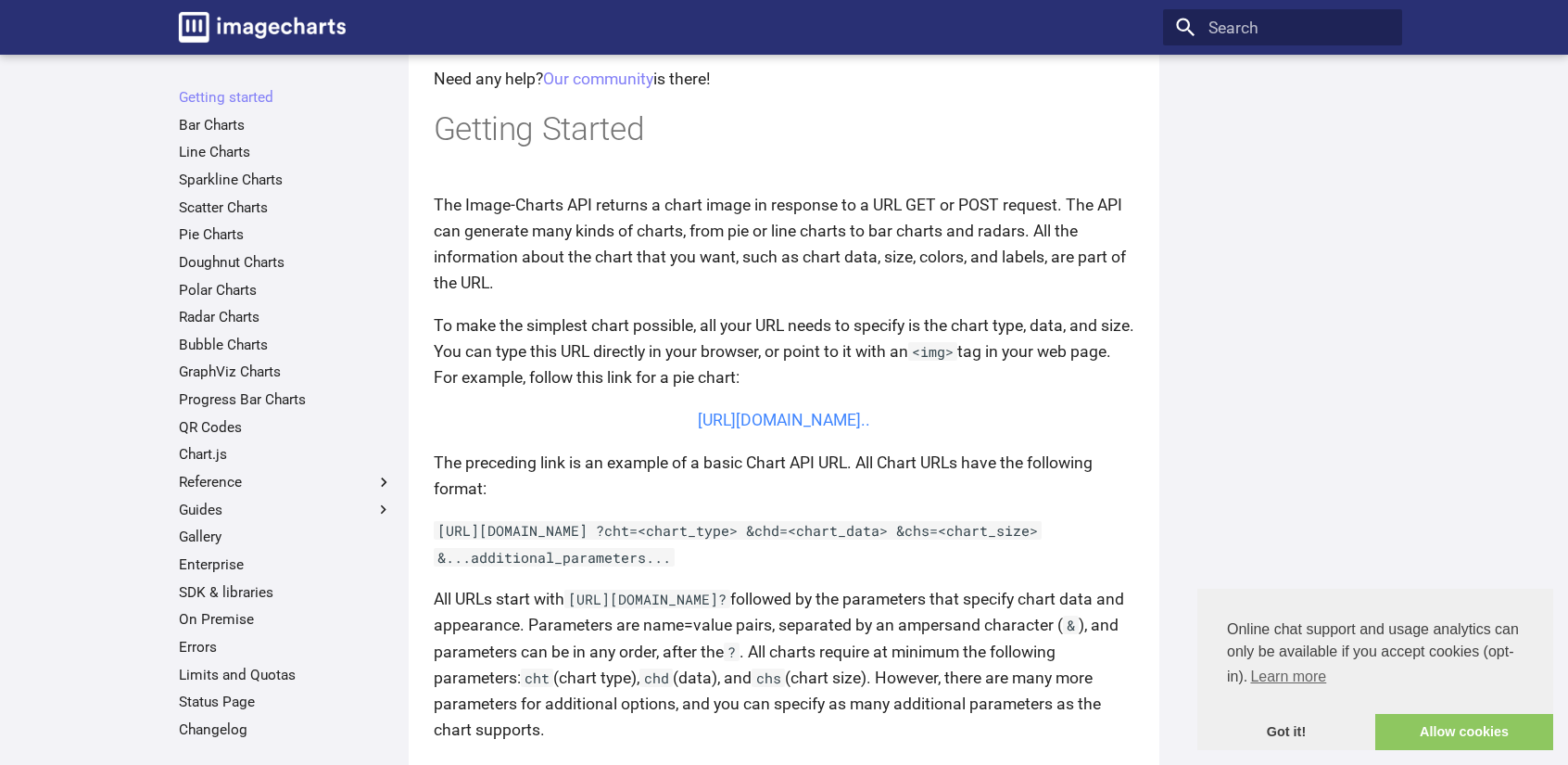
drag, startPoint x: 708, startPoint y: 420, endPoint x: 665, endPoint y: 410, distance: 44.1
click at [665, 410] on center "[URL][DOMAIN_NAME].." at bounding box center [784, 420] width 701 height 26
drag, startPoint x: 662, startPoint y: 415, endPoint x: 1083, endPoint y: 446, distance: 422.1
click at [1083, 433] on center "[URL][DOMAIN_NAME].." at bounding box center [784, 420] width 701 height 26
click at [1026, 400] on article "Welcome to Image-Charts documentation Welcome to the Image-charts developer hub…" at bounding box center [784, 654] width 701 height 1880
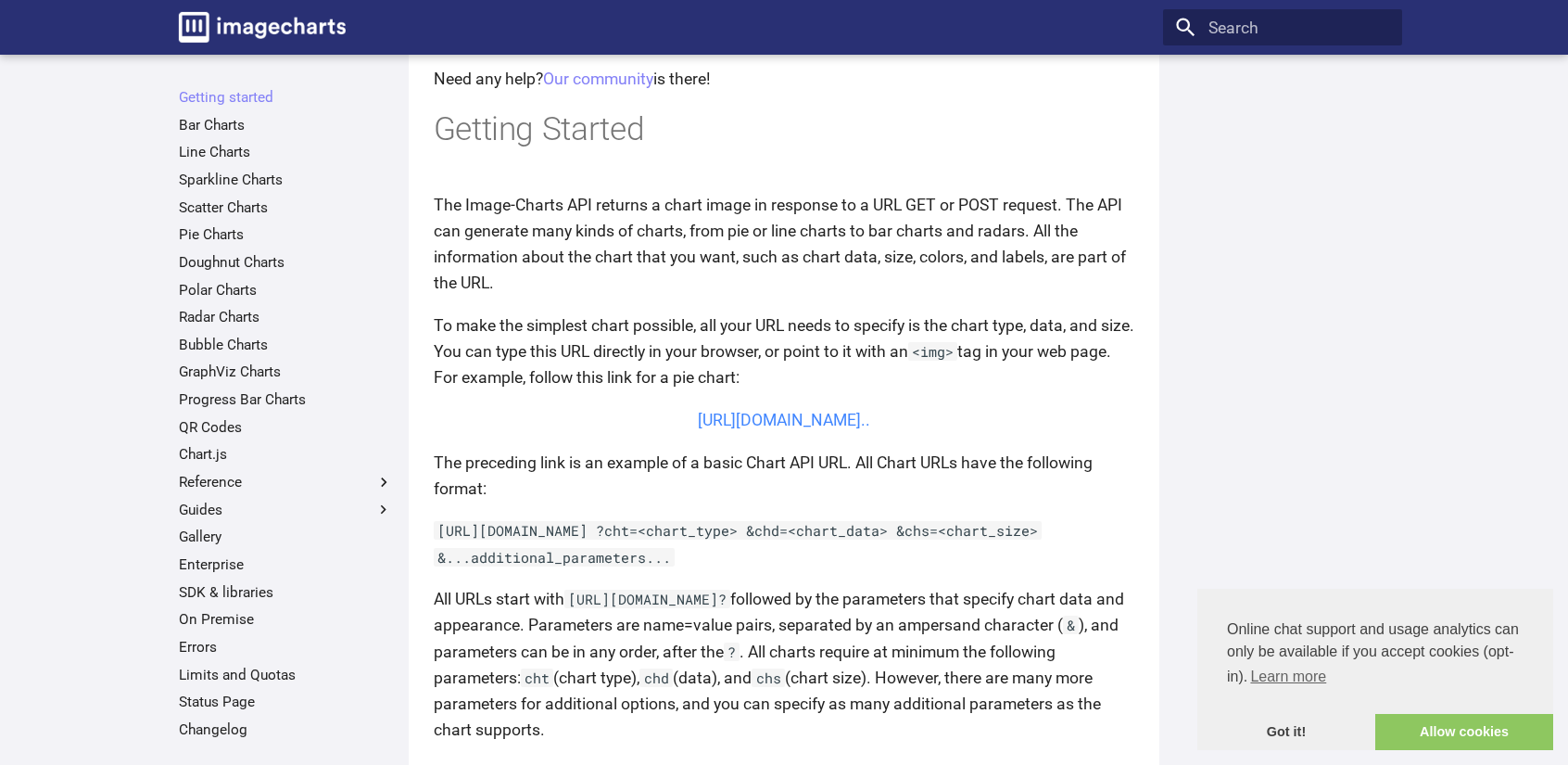
click at [796, 430] on link "[URL][DOMAIN_NAME].." at bounding box center [783, 419] width 172 height 19
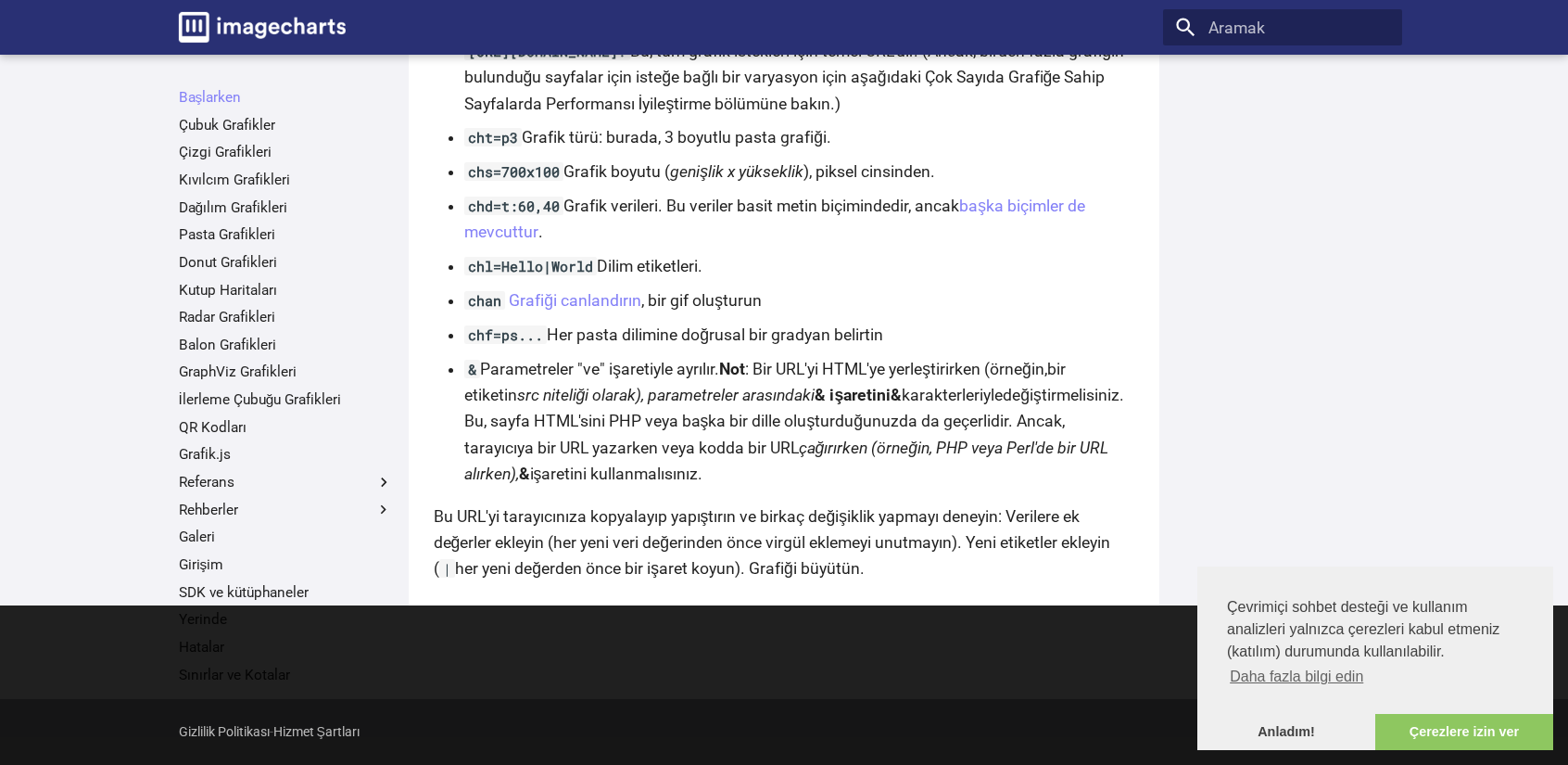
scroll to position [1409, 0]
